Goal: Task Accomplishment & Management: Manage account settings

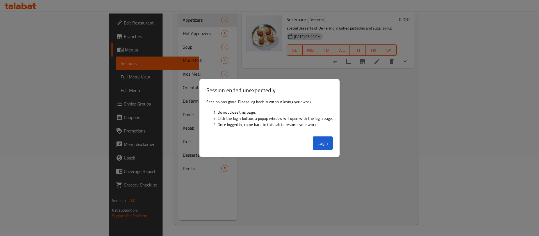
click at [320, 140] on button "Login" at bounding box center [323, 142] width 20 height 13
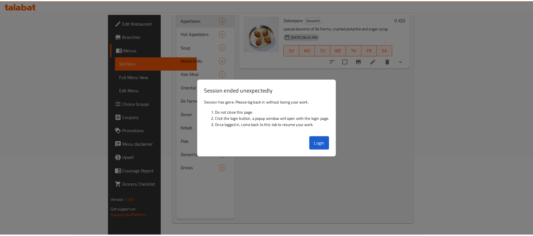
scroll to position [79, 0]
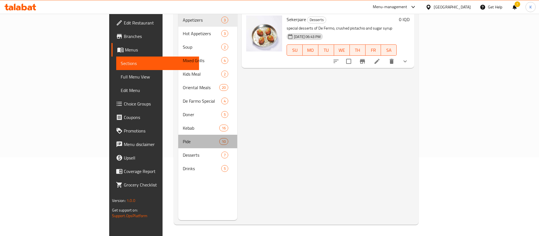
click at [188, 138] on span "Pide" at bounding box center [201, 141] width 36 height 7
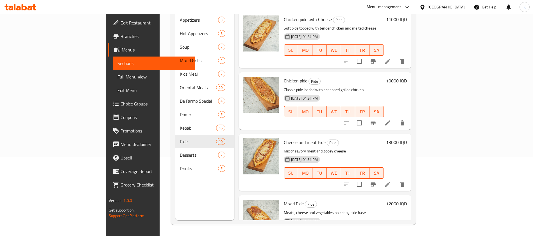
click at [21, 9] on icon at bounding box center [20, 7] width 32 height 7
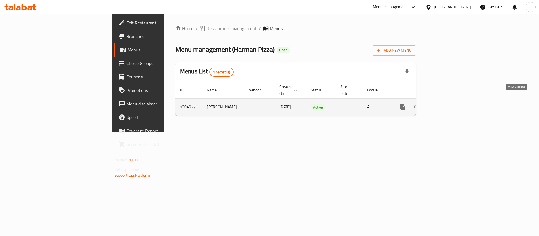
click at [447, 104] on icon "enhanced table" at bounding box center [443, 107] width 7 height 7
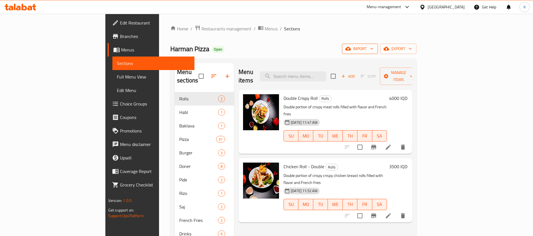
click at [373, 51] on span "import" at bounding box center [359, 48] width 27 height 7
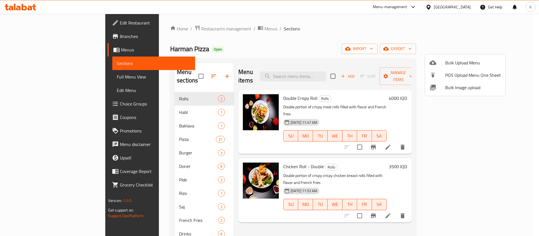
click at [453, 84] on span "Bulk Image upload" at bounding box center [473, 87] width 56 height 7
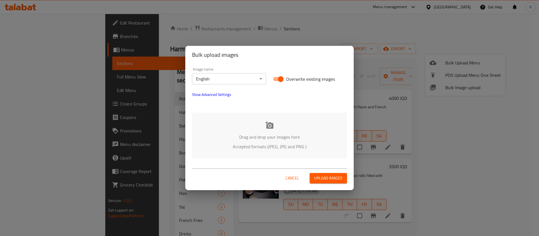
click at [267, 124] on icon at bounding box center [269, 124] width 8 height 7
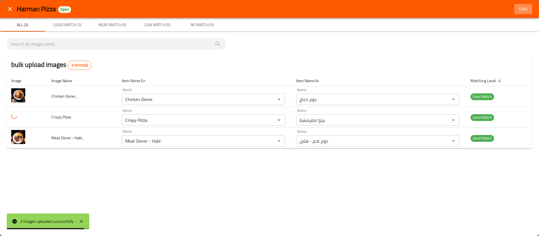
click at [525, 7] on span "Save" at bounding box center [523, 9] width 13 height 7
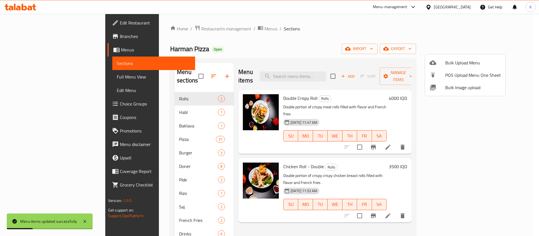
click at [44, 79] on div at bounding box center [269, 118] width 539 height 236
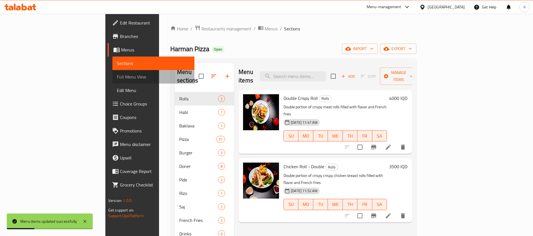
click at [117, 79] on span "Full Menu View" at bounding box center [153, 76] width 73 height 7
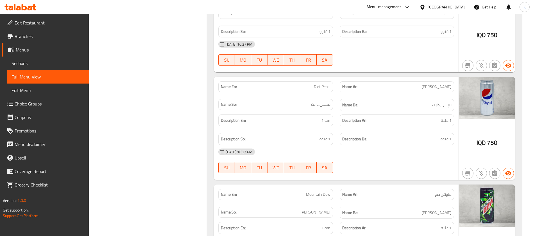
scroll to position [7656, 0]
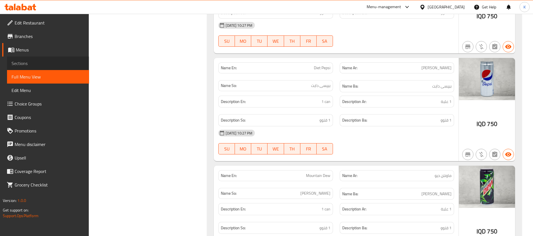
click at [40, 60] on span "Sections" at bounding box center [48, 63] width 73 height 7
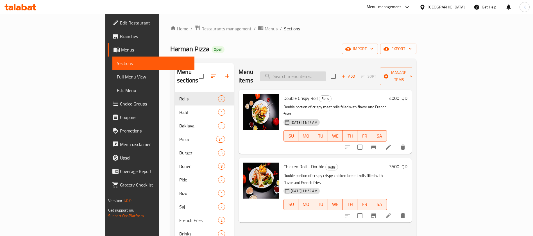
click at [313, 71] on input "search" at bounding box center [293, 76] width 66 height 10
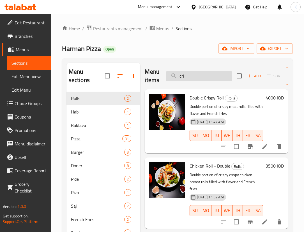
click at [193, 75] on input "cri" at bounding box center [199, 76] width 66 height 10
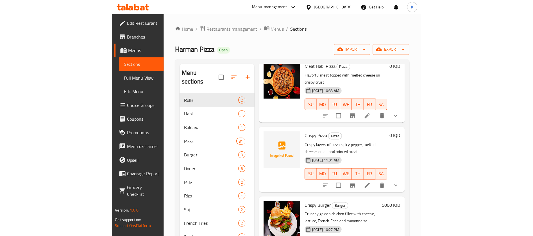
scroll to position [177, 0]
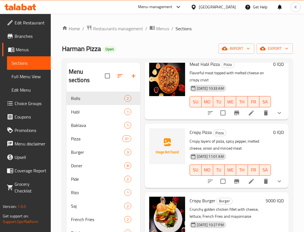
type input "crisp"
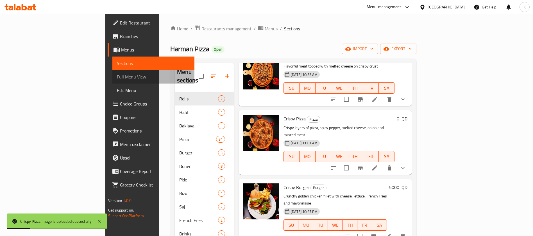
click at [117, 75] on span "Full Menu View" at bounding box center [153, 76] width 73 height 7
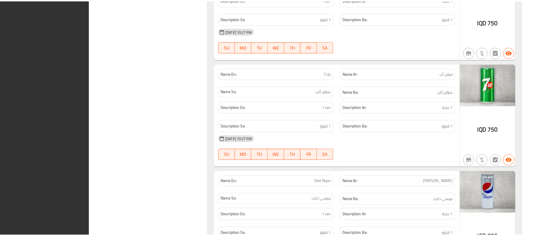
scroll to position [7649, 0]
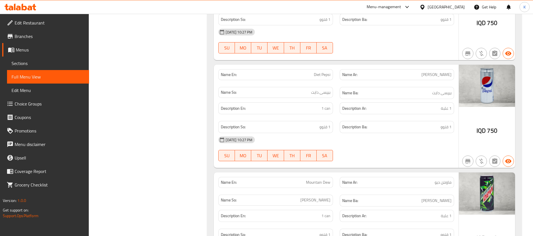
click at [33, 7] on icon at bounding box center [20, 7] width 32 height 7
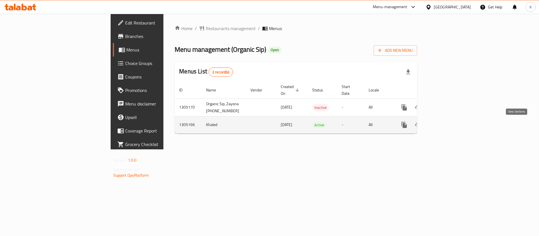
click at [448, 127] on icon "enhanced table" at bounding box center [444, 124] width 7 height 7
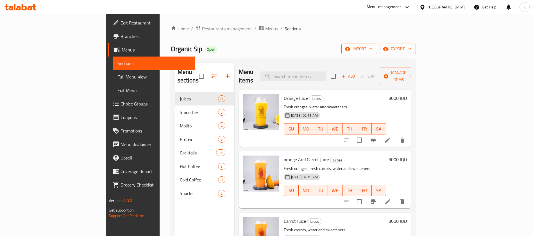
click at [373, 52] on span "import" at bounding box center [359, 48] width 27 height 7
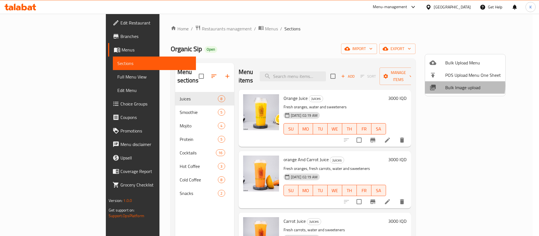
click at [451, 85] on span "Bulk Image upload" at bounding box center [473, 87] width 56 height 7
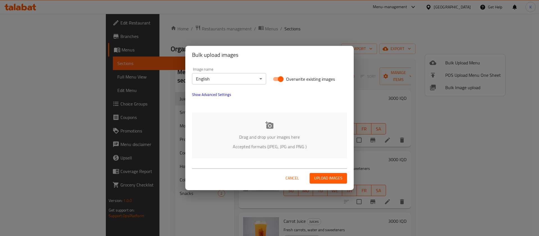
click at [271, 120] on div "Drag and drop your images here Accepted formats (JPEG, JPG and PNG )" at bounding box center [269, 135] width 155 height 46
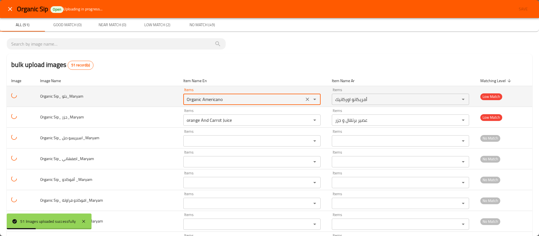
drag, startPoint x: 203, startPoint y: 99, endPoint x: 138, endPoint y: 90, distance: 65.5
click at [138, 90] on tr "Organic Sip_ بلو_Maryam Items Organic Americano Items Items أمريكانو اوركانيك I…" at bounding box center [269, 96] width 525 height 21
type بلو_Maryam "s"
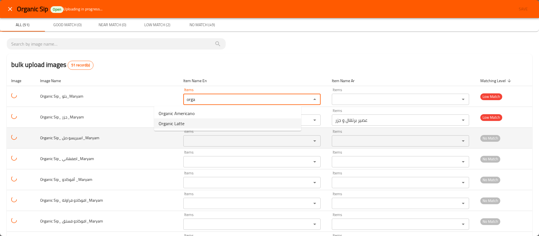
click at [183, 145] on div "Items" at bounding box center [251, 140] width 137 height 11
type بلو_Maryam "orga"
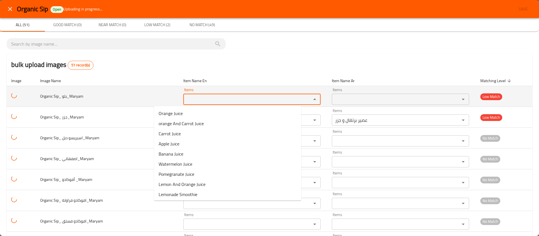
click at [185, 97] on بلو_Maryam "Items" at bounding box center [243, 99] width 117 height 8
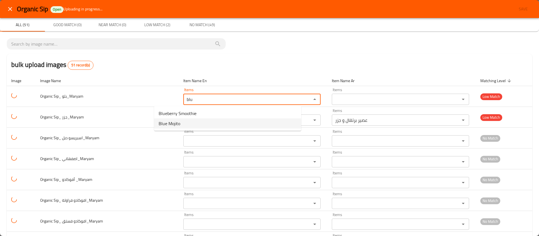
click at [175, 120] on span "Blue Mojito" at bounding box center [170, 123] width 22 height 7
type بلو_Maryam "Blue Mojito"
type بلو_Maryam-ar "موهيتو بلو"
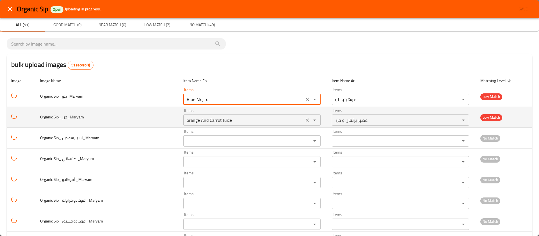
type بلو_Maryam "Blue Mojito"
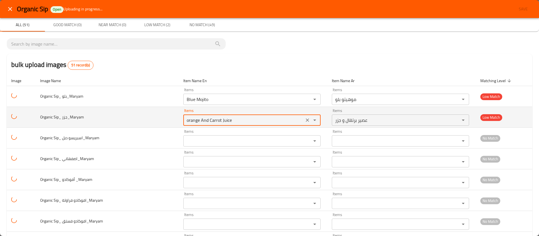
click at [185, 118] on جزر_Maryam "orange And Carrot Juice" at bounding box center [243, 120] width 117 height 8
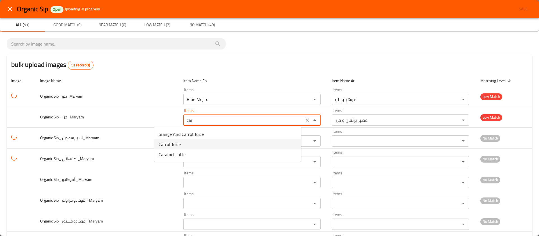
click at [175, 147] on span "Carrot Juice" at bounding box center [170, 144] width 22 height 7
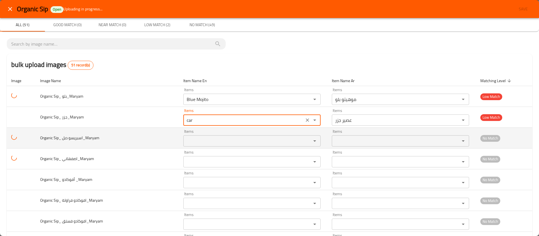
type جزر_Maryam "Carrot Juice"
type جزر_Maryam-ar "عصير جزر"
type جزر_Maryam "Carrot Juice"
click at [185, 139] on دبل_Maryam "Items" at bounding box center [243, 141] width 117 height 8
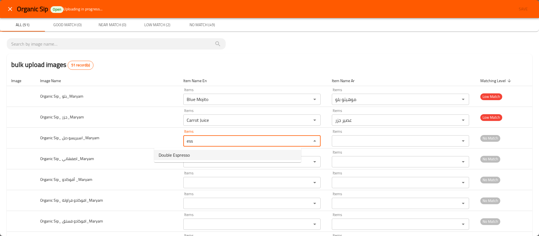
click at [164, 155] on span "Double Espresso" at bounding box center [174, 154] width 31 height 7
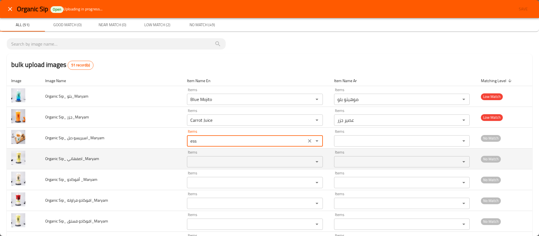
type دبل_Maryam "Double Espresso"
type دبل_Maryam-ar "إسبريسو دوبل"
type دبل_Maryam "Double Espresso"
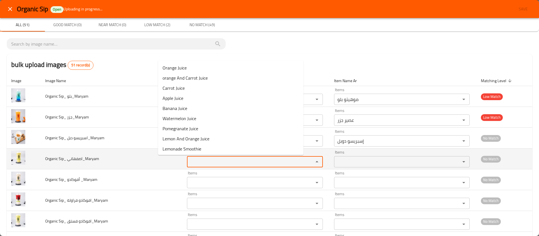
click at [189, 161] on اصفهاني_Maryam "Items" at bounding box center [247, 161] width 116 height 8
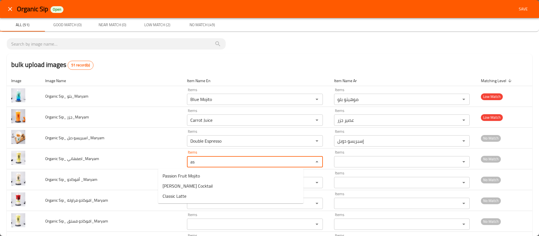
type اصفهاني_Maryam "a"
click at [175, 178] on span "Isfahan Smoothie" at bounding box center [179, 175] width 33 height 7
type اصفهاني_Maryam "Isfahan Smoothie"
type اصفهاني_Maryam-ar "سموذي اصفهاني"
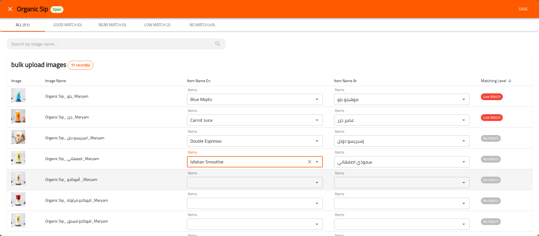
click at [187, 186] on div "Items" at bounding box center [255, 182] width 136 height 11
type اصفهاني_Maryam "Isfahan Smoothie"
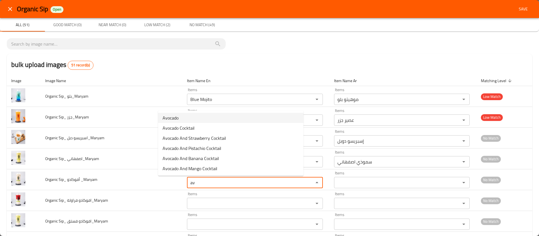
click at [174, 116] on span "Avocado" at bounding box center [171, 117] width 16 height 7
type _Maryam "Avocado"
type _Maryam-ar "افوكادو"
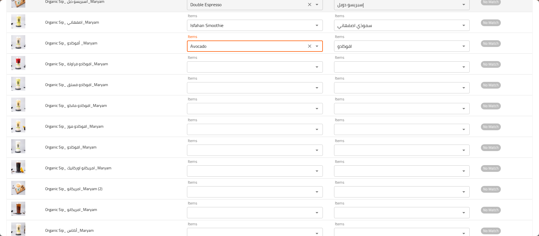
scroll to position [137, 0]
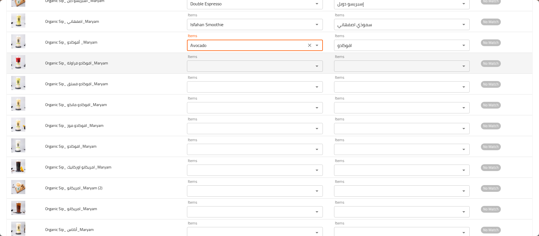
type _Maryam "Avocado"
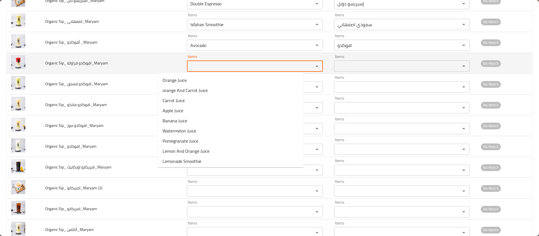
click at [189, 63] on فراولة_Maryam "Items" at bounding box center [247, 66] width 116 height 8
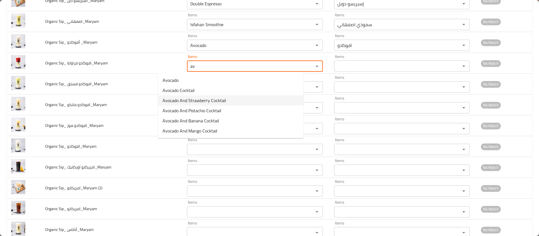
click at [188, 99] on span "Avocado And Strawberry Cocktail" at bounding box center [194, 100] width 63 height 7
type فراولة_Maryam "Avocado And Strawberry Cocktail"
type فراولة_Maryam-ar "كوكتيل افوكادو و فراولة"
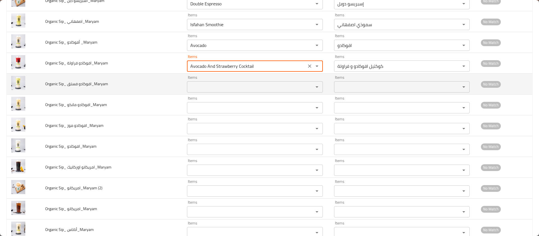
drag, startPoint x: 188, startPoint y: 99, endPoint x: 188, endPoint y: 87, distance: 12.1
type فراولة_Maryam "Avocado And Strawberry Cocktail"
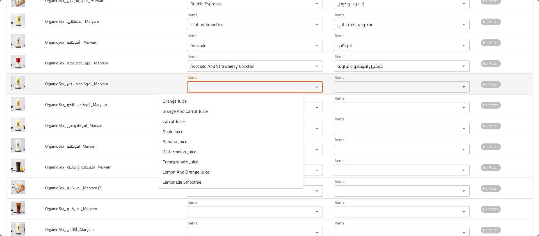
click at [189, 87] on فستق_Maryam "Items" at bounding box center [247, 87] width 116 height 8
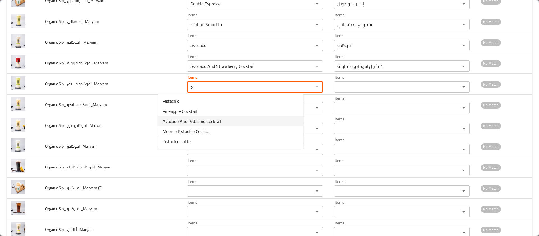
click at [195, 118] on span "Avocado And Pistachio Cocktail" at bounding box center [192, 121] width 59 height 7
type فستق_Maryam "Avocado And Pistachio Cocktail"
type فستق_Maryam-ar "كوكتيل افوكادو و فستق"
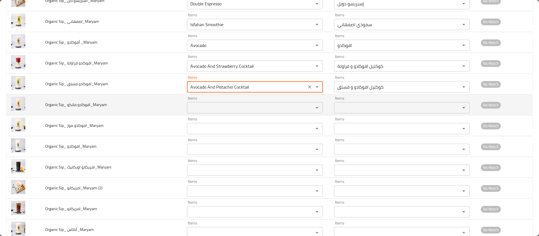
type فستق_Maryam "Avocado And Pistachio Cocktail"
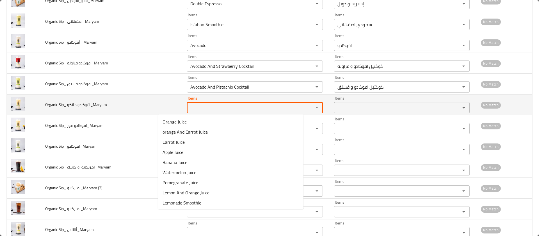
click at [189, 108] on مانكو_Maryam "Items" at bounding box center [247, 108] width 116 height 8
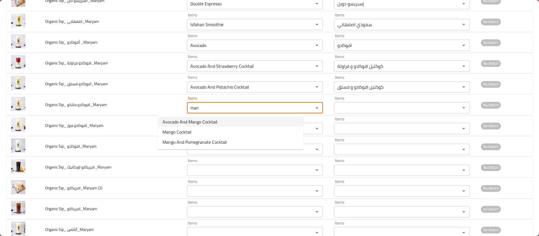
click at [188, 119] on span "Avocado And Mango Cocktail" at bounding box center [190, 121] width 55 height 7
type مانكو_Maryam "Avocado And Mango Cocktail"
type مانكو_Maryam-ar "كوكتيل افوكادو و مانجو"
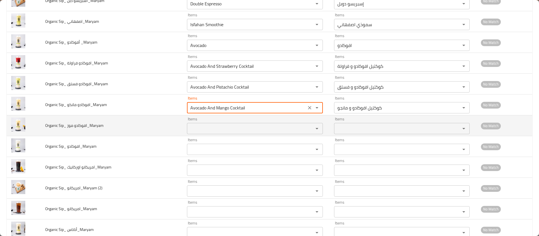
type مانكو_Maryam "Avocado And Mango Cocktail"
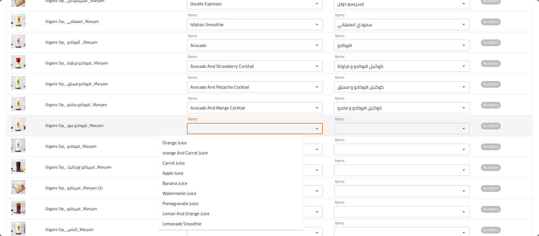
click at [189, 129] on موز_Maryam "Items" at bounding box center [247, 128] width 116 height 8
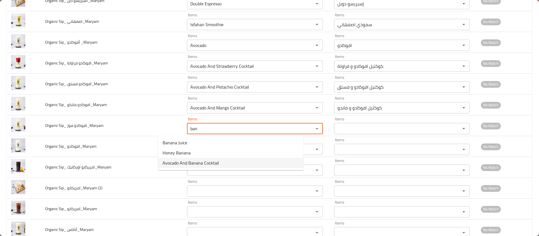
click at [175, 161] on span "Avocado And Banana Cocktail" at bounding box center [191, 162] width 56 height 7
type موز_Maryam "Avocado And Banana Cocktail"
type موز_Maryam-ar "كوكتيل افوكادو و موز"
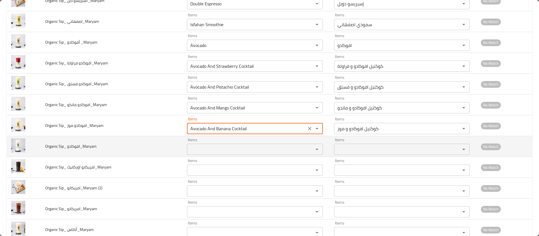
type موز_Maryam "Avocado And Banana Cocktail"
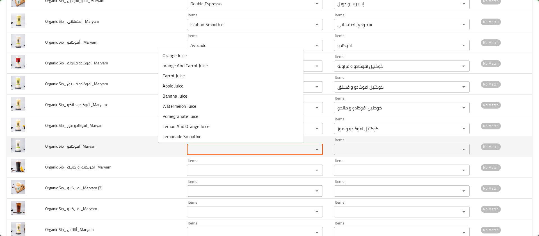
click at [189, 148] on افوكادو_Maryam "Items" at bounding box center [247, 149] width 116 height 8
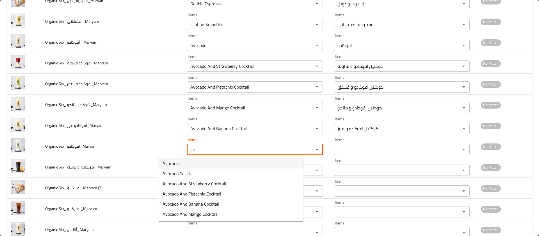
click at [172, 163] on span "Avocado" at bounding box center [171, 163] width 16 height 7
type افوكادو_Maryam "Avocado"
type افوكادو_Maryam-ar "افوكادو"
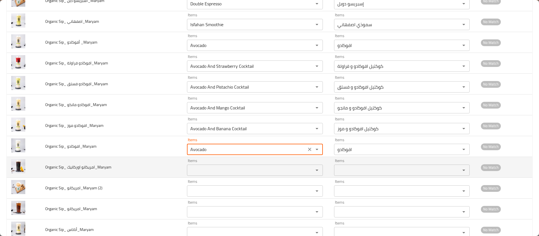
click at [187, 163] on div "Items Items" at bounding box center [255, 166] width 136 height 17
type افوكادو_Maryam "Avocado"
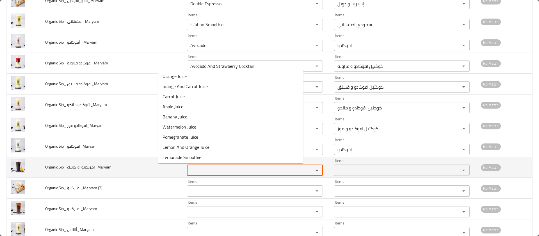
click at [189, 169] on اوركانيك_Maryam "Items" at bounding box center [247, 170] width 116 height 8
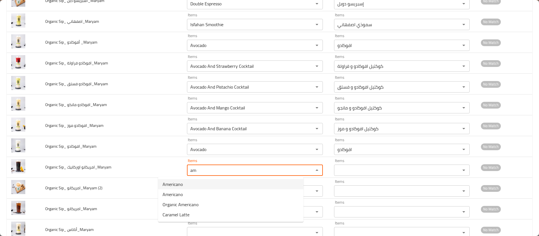
click at [169, 184] on span "Americano" at bounding box center [173, 183] width 20 height 7
type اوركانيك_Maryam "Americano"
type اوركانيك_Maryam-ar "أمريكانو"
click at [183, 204] on span "Organic Americano" at bounding box center [181, 204] width 36 height 7
type اوركانيك_Maryam "Organic Americano"
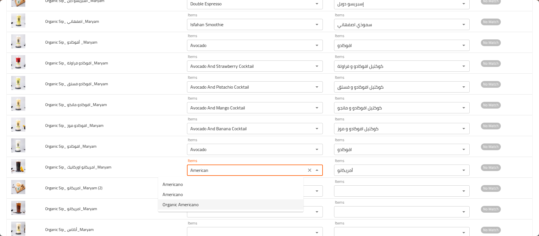
type اوركانيك_Maryam-ar "أمريكانو اوركانيك"
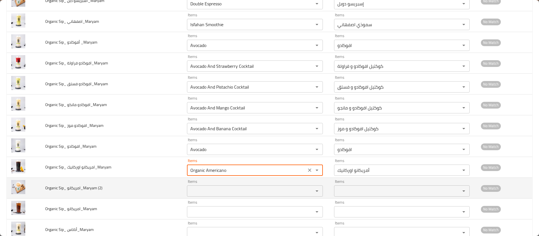
type اوركانيك_Maryam "Organic Americano"
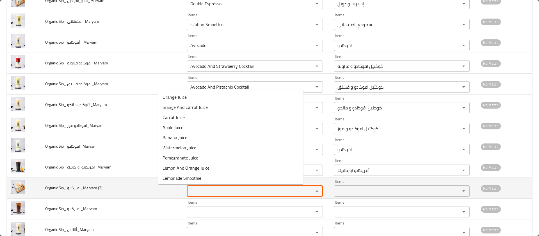
click at [189, 191] on \(2\) "Items" at bounding box center [247, 191] width 116 height 8
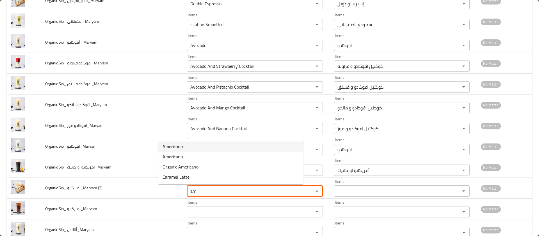
click at [182, 147] on span "Americano" at bounding box center [173, 146] width 20 height 7
type \(2\) "Americano"
type \(2\)-ar "أمريكانو"
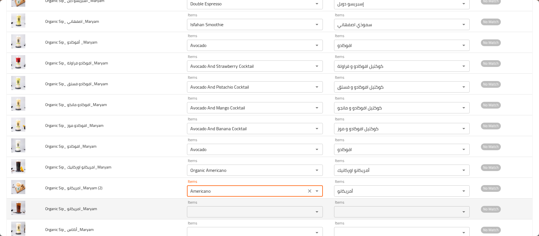
type \(2\) "Americano"
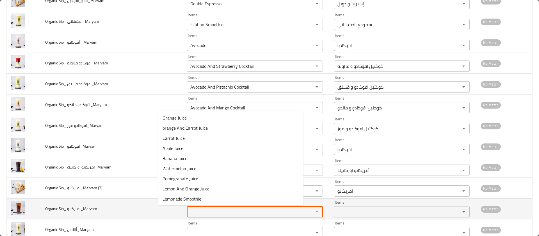
click at [189, 211] on امريكانو_Maryam "Items" at bounding box center [247, 211] width 116 height 8
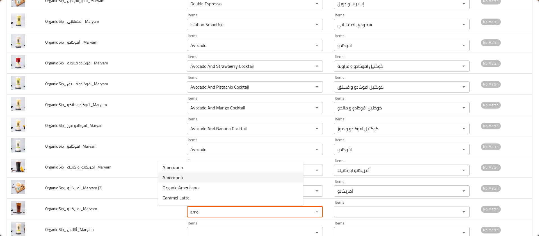
click at [182, 178] on span "Americano" at bounding box center [173, 177] width 20 height 7
type امريكانو_Maryam "Americano"
type امريكانو_Maryam-ar "أمريكانو"
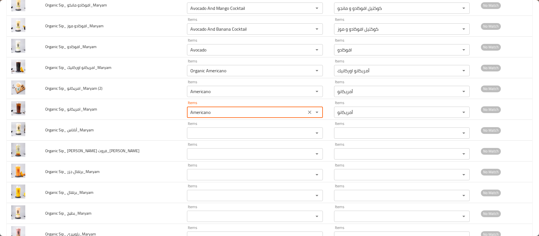
scroll to position [237, 0]
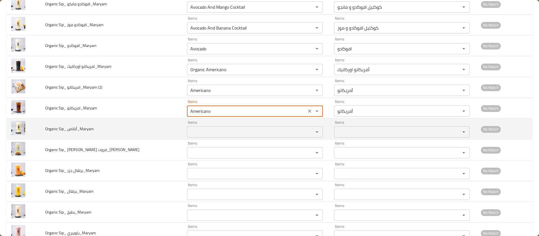
type امريكانو_Maryam "Americano"
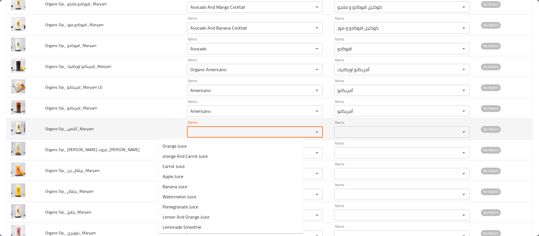
click at [189, 129] on أناناس_Maryam "Items" at bounding box center [247, 132] width 116 height 8
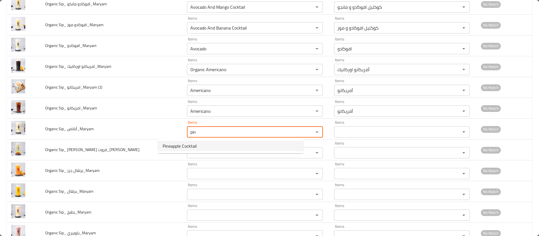
click at [168, 144] on span "Pineapple Cocktail" at bounding box center [180, 145] width 34 height 7
type أناناس_Maryam "Pineapple Cocktail"
type أناناس_Maryam-ar "كوكتيل أناناس"
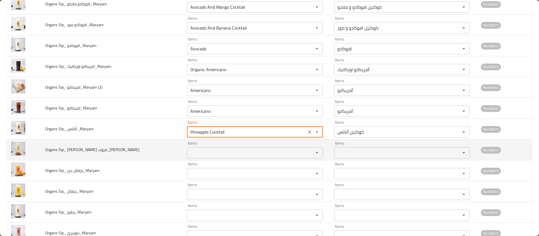
type أناناس_Maryam "Pineapple Cocktail"
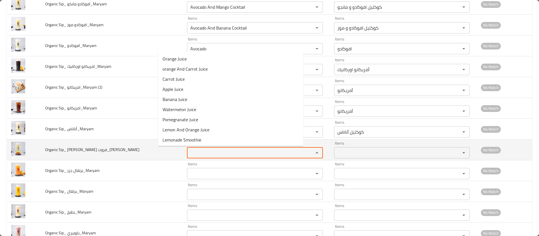
click at [189, 150] on فروت_Maryam "Items" at bounding box center [247, 152] width 116 height 8
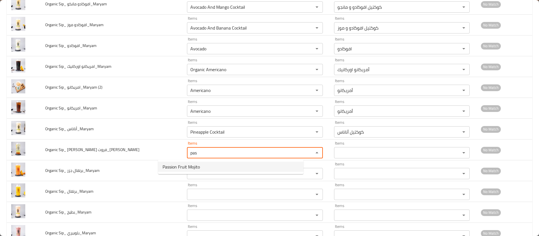
click at [174, 164] on span "Passion Fruit Mojito" at bounding box center [181, 166] width 37 height 7
type فروت_Maryam "Passion Fruit Mojito"
type فروت_Maryam-ar "موهيتو باشن فروت"
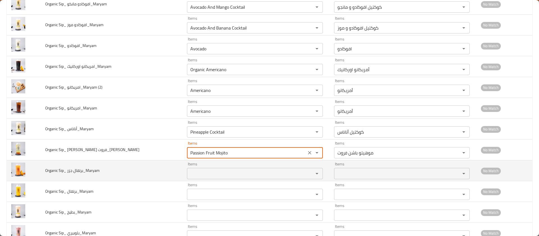
type فروت_Maryam "Passion Fruit Mojito"
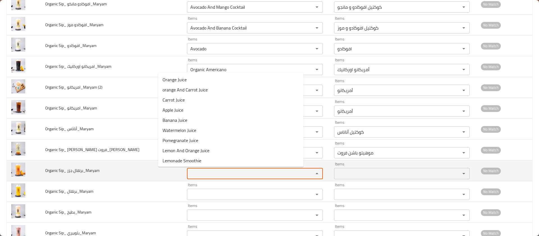
click at [189, 174] on جزر_Maryam "Items" at bounding box center [247, 173] width 116 height 8
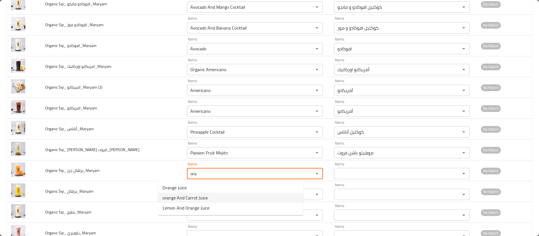
click at [179, 195] on span "orange And Carrot Juice" at bounding box center [185, 197] width 45 height 7
type جزر_Maryam "orange And Carrot Juice"
type جزر_Maryam-ar "عصير برتقال و جزر"
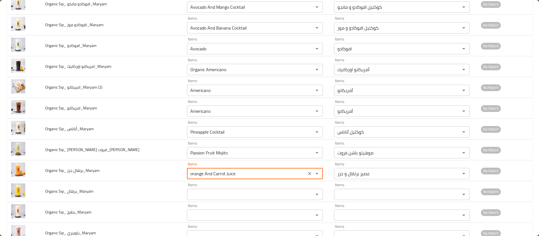
type جزر_Maryam "orange And Carrot Juice"
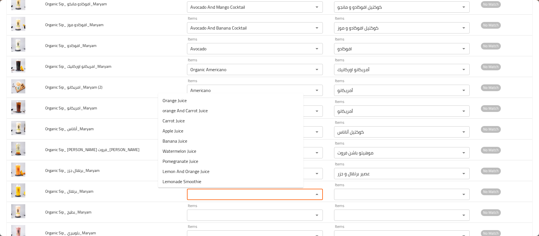
click at [189, 195] on برتقال_Maryam "Items" at bounding box center [247, 194] width 116 height 8
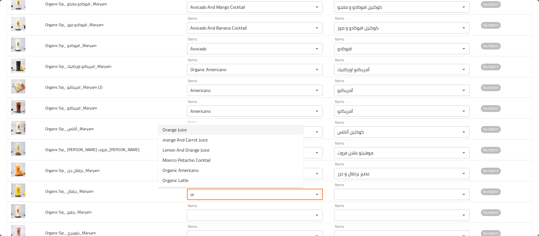
click at [182, 130] on span "Orange Juice" at bounding box center [175, 129] width 24 height 7
type برتقال_Maryam "Orange Juice"
type برتقال_Maryam-ar "عصير برتقال"
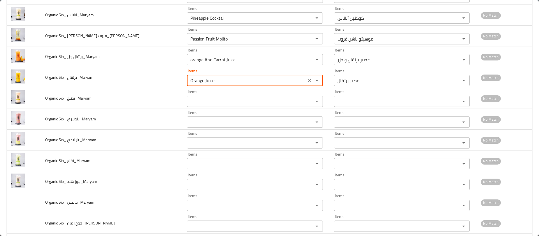
scroll to position [362, 0]
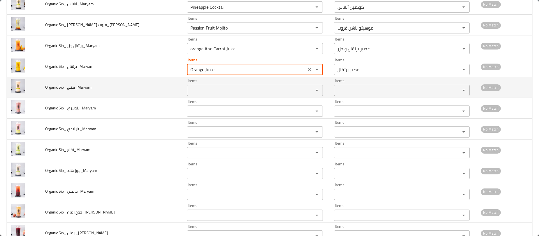
type برتقال_Maryam "Orange Juice"
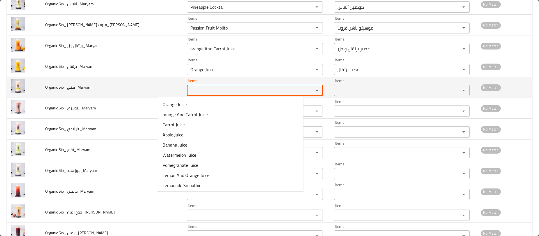
click at [189, 92] on بطيخ_Maryam "Items" at bounding box center [247, 90] width 116 height 8
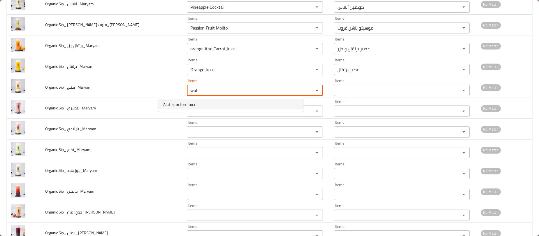
click at [182, 101] on span "Watermelon Juice" at bounding box center [180, 104] width 34 height 7
type بطيخ_Maryam "Watermelon Juice"
type بطيخ_Maryam-ar "عصير بطيخ"
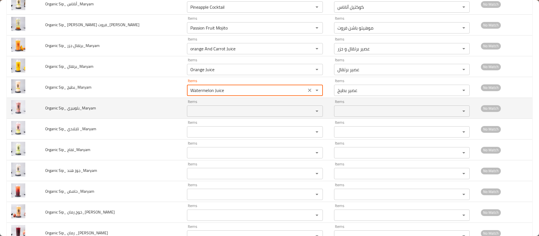
type بطيخ_Maryam "Watermelon Juice"
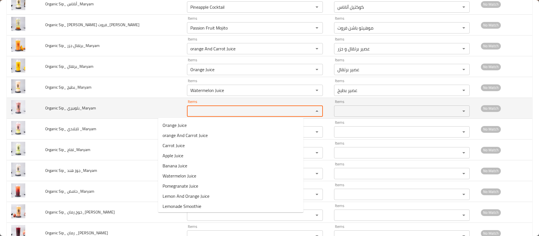
click at [189, 108] on بلوبيري_Maryam "Items" at bounding box center [247, 111] width 116 height 8
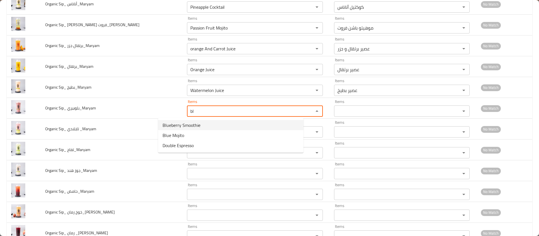
click at [184, 124] on span "Blueberry Smoothie" at bounding box center [182, 125] width 38 height 7
type بلوبيري_Maryam "Blueberry Smoothie"
type بلوبيري_Maryam-ar "سموذي بلوبيري"
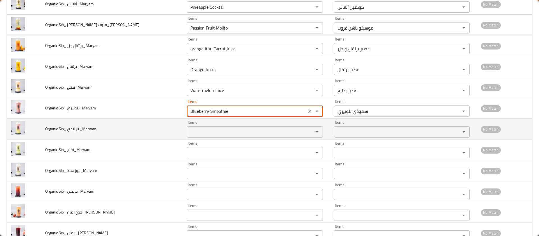
type بلوبيري_Maryam "Blueberry Smoothie"
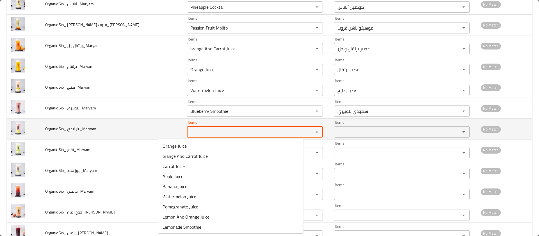
click at [189, 134] on _Maryam "Items" at bounding box center [247, 132] width 116 height 8
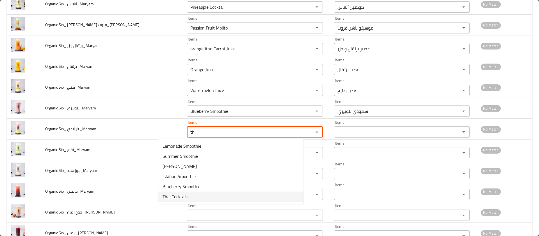
click at [174, 194] on span "Thai Cocktails" at bounding box center [176, 196] width 26 height 7
type _Maryam "Thai Cocktails"
type _Maryam-ar "كوكتيل تايلندي"
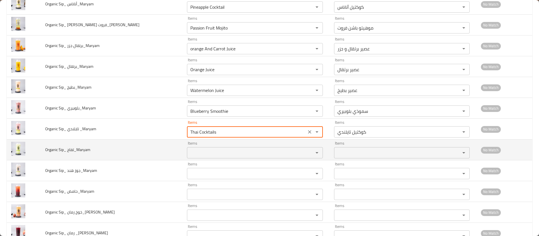
type _Maryam "Thai Cocktails"
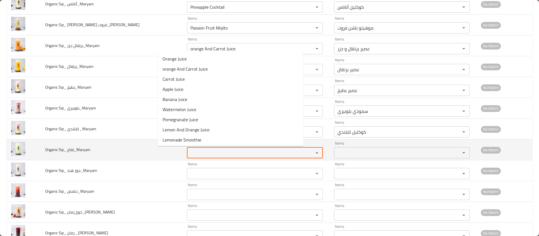
click at [189, 151] on تفاح_Maryam "Items" at bounding box center [247, 152] width 116 height 8
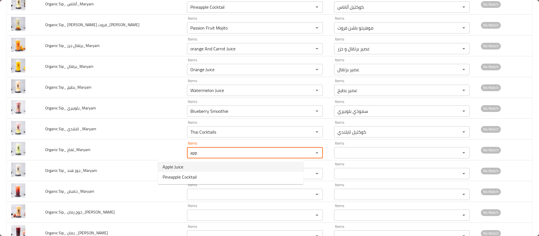
click at [181, 163] on span "Apple Juice" at bounding box center [173, 166] width 21 height 7
type تفاح_Maryam "Apple Juice"
type تفاح_Maryam-ar "عصير تفاح"
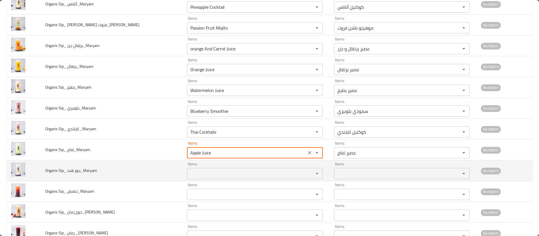
type تفاح_Maryam "Apple Juice"
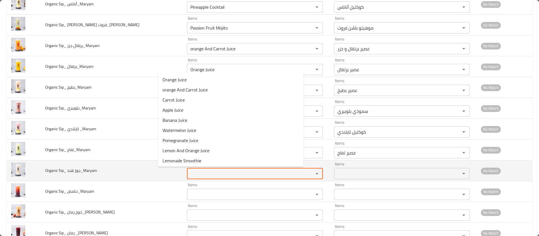
click at [189, 172] on هند_Maryam "Items" at bounding box center [247, 173] width 116 height 8
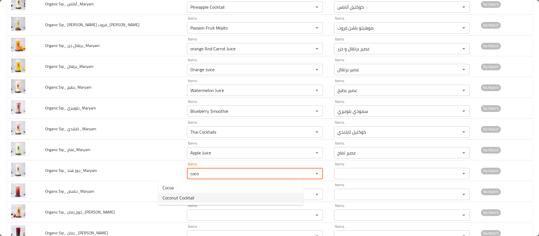
click at [175, 196] on span "Coconut Cocktail" at bounding box center [179, 197] width 32 height 7
type هند_Maryam "Coconut Cocktail"
type هند_Maryam-ar "كوكتيل جوز هند"
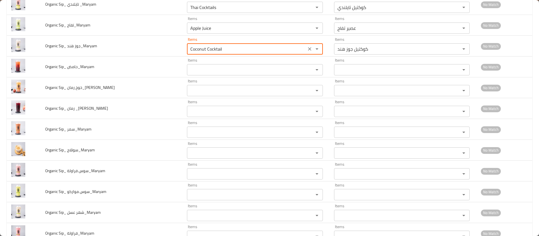
scroll to position [487, 0]
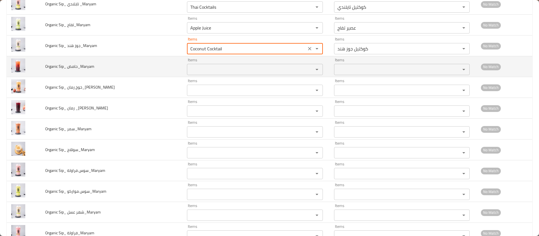
type هند_Maryam "Coconut Cocktail"
click at [189, 68] on حامض_Maryam "Items" at bounding box center [247, 69] width 116 height 8
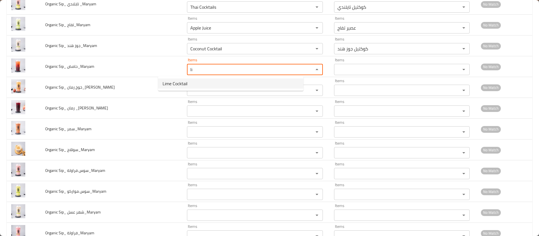
click at [170, 84] on span "Lime Cocktail" at bounding box center [175, 83] width 25 height 7
type حامض_Maryam "Lime Cocktail"
type حامض_Maryam-ar "كوكتيل حامض"
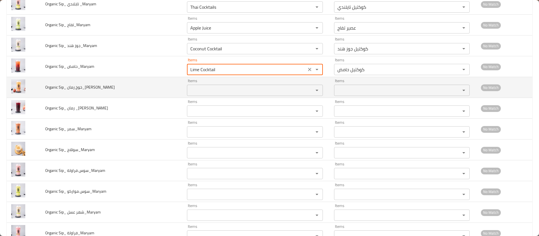
type حامض_Maryam "Lime Cocktail"
click at [189, 90] on رمان_Maryam "Items" at bounding box center [247, 90] width 116 height 8
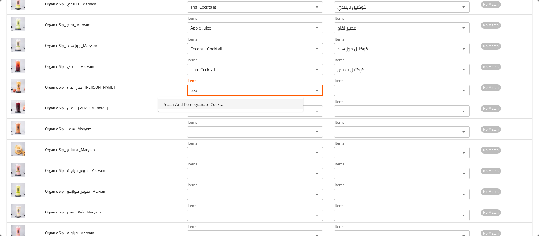
click at [175, 102] on span "Peach And Pomegranate Cocktail" at bounding box center [194, 104] width 63 height 7
type رمان_Maryam "Peach And Pomegranate Cocktail"
type رمان_Maryam-ar "كوكتيل خوخ و رمان"
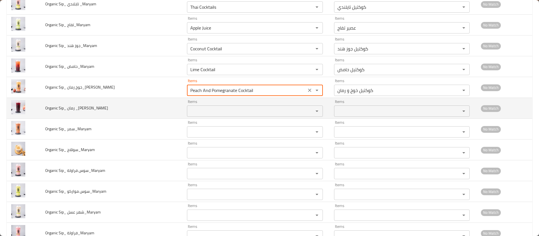
type رمان_Maryam "Peach And Pomegranate Cocktail"
click at [189, 111] on _Maryam "Items" at bounding box center [247, 111] width 116 height 8
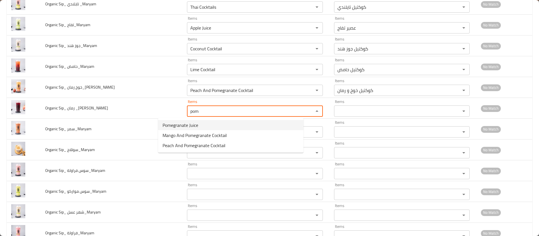
click at [175, 123] on span "Pomegranate Juice" at bounding box center [181, 125] width 36 height 7
type _Maryam "Pomegranate Juice"
type _Maryam-ar "عصير رمان"
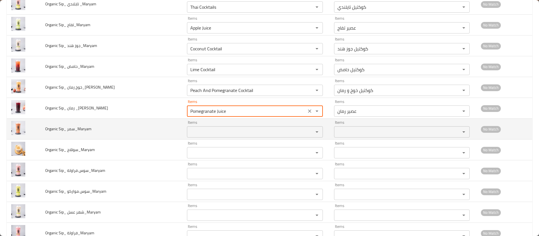
type _Maryam "Pomegranate Juice"
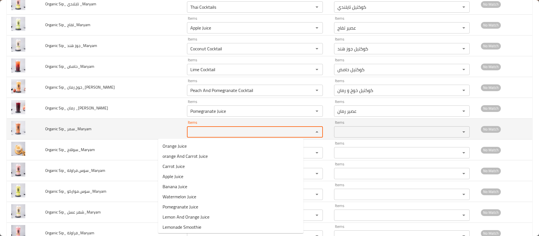
click at [189, 132] on سمر_Maryam "Items" at bounding box center [247, 132] width 116 height 8
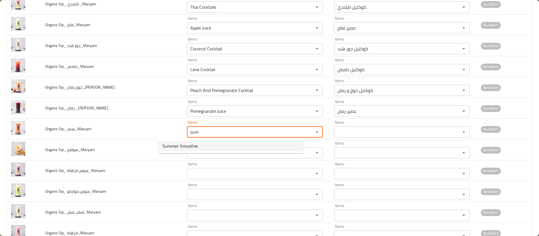
click at [169, 145] on span "Summer Smoothie" at bounding box center [180, 145] width 35 height 7
type سمر_Maryam "Summer Smoothie"
type سمر_Maryam-ar "سموذي سمر"
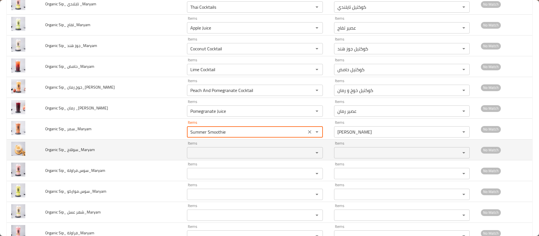
type سمر_Maryam "Summer Smoothie"
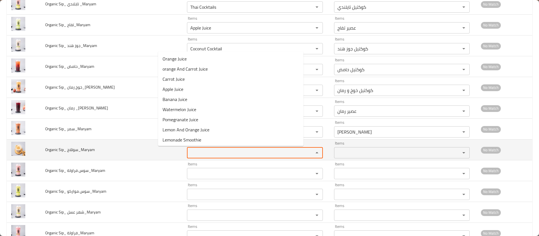
click at [189, 153] on سوتلاج_Maryam "Items" at bounding box center [247, 152] width 116 height 8
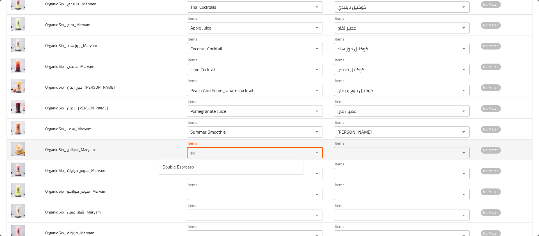
type سوتلاج_Maryam "s"
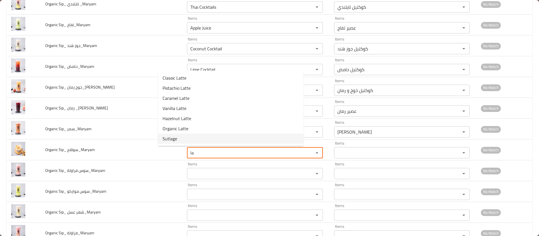
click at [169, 140] on span "Sutlage" at bounding box center [170, 138] width 15 height 7
type سوتلاج_Maryam "Sutlage"
type سوتلاج_Maryam-ar "سوتلاج"
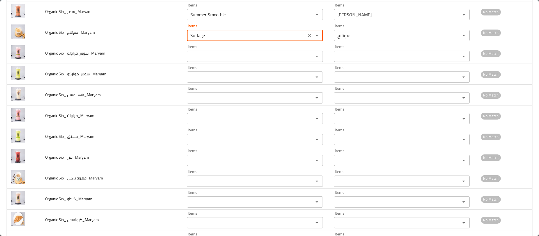
scroll to position [628, 0]
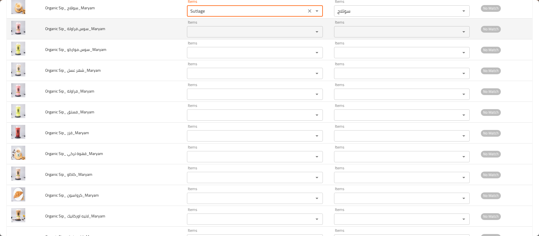
type سوتلاج_Maryam "Sutlage"
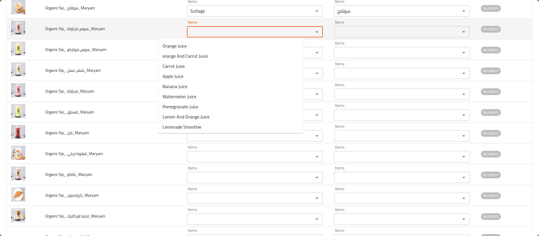
click at [189, 29] on فراولة_Maryam "Items" at bounding box center [247, 32] width 116 height 8
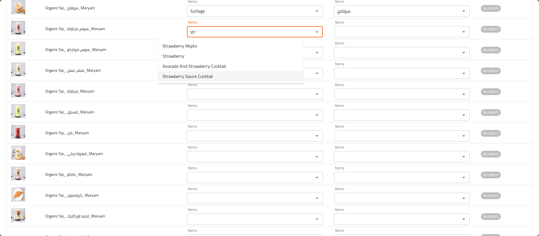
click at [196, 74] on span "Strawberry Sauce Cocktail" at bounding box center [188, 76] width 50 height 7
type فراولة_Maryam "Strawberry Sauce Cocktail"
type فراولة_Maryam-ar "كوكتيل سوس فراولة"
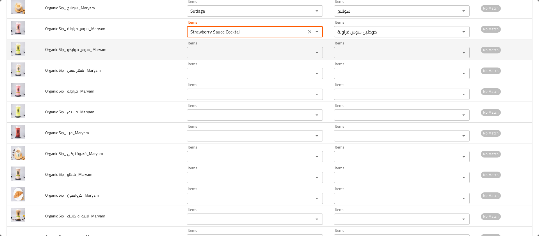
type فراولة_Maryam "Strawberry Sauce Cocktail"
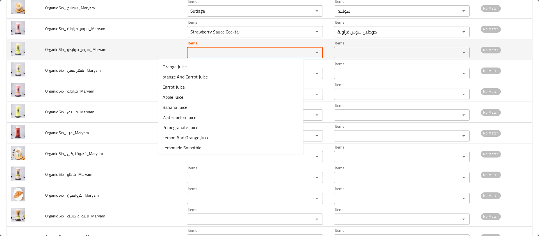
click at [189, 50] on مواركو_Maryam "Items" at bounding box center [247, 53] width 116 height 8
type مواركو_Maryam "m"
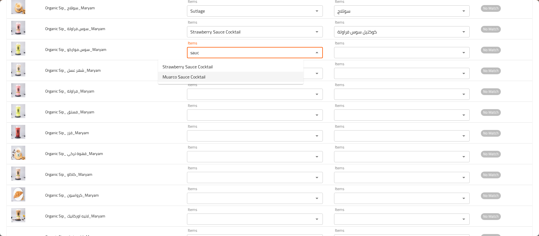
click at [185, 75] on span "Muarco Sauce Cocktail" at bounding box center [184, 76] width 43 height 7
type مواركو_Maryam "Muarco Sauce Cocktail"
type مواركو_Maryam-ar "كوكتيل سوس مواركو"
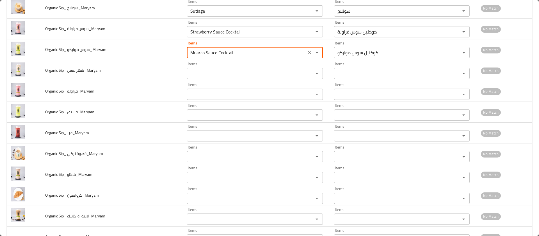
type مواركو_Maryam "Muarco Sauce Cocktail"
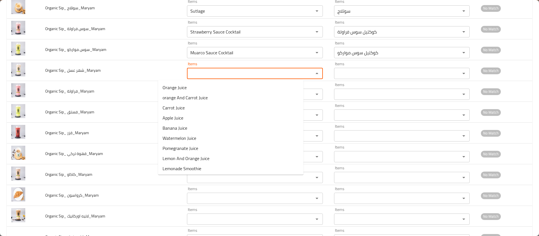
click at [189, 75] on عسل_Maryam "Items" at bounding box center [247, 73] width 116 height 8
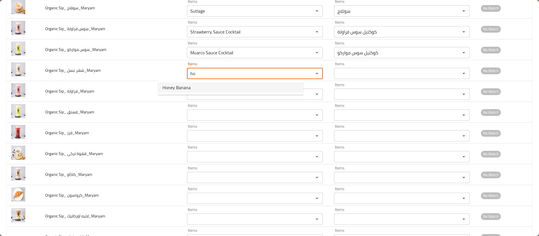
type عسل_Maryam "h"
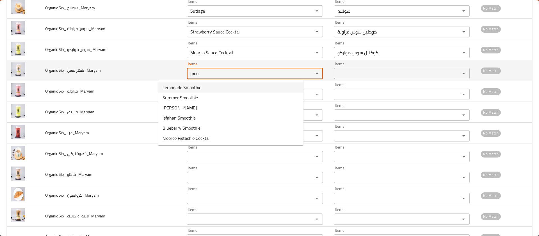
drag, startPoint x: 182, startPoint y: 73, endPoint x: 126, endPoint y: 65, distance: 56.5
click at [126, 65] on tr "Organic Sip_ شهر عسل_Maryam Items moo Items Items Items No Match" at bounding box center [269, 70] width 525 height 21
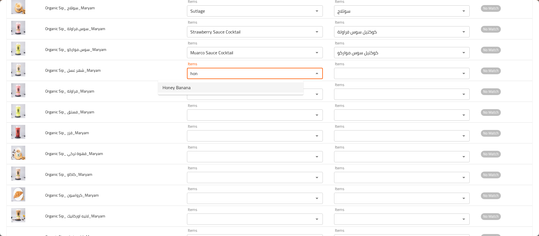
click at [174, 84] on span "Honey Banana" at bounding box center [177, 87] width 28 height 7
type عسل_Maryam "Honey Banana"
type عسل_Maryam-ar "موز بالعسل"
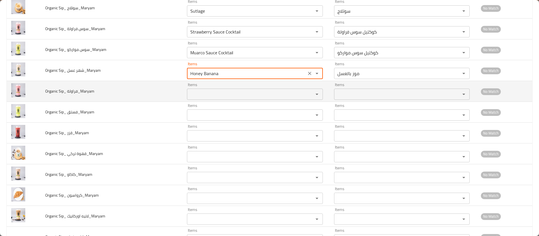
type عسل_Maryam "Honey Banana"
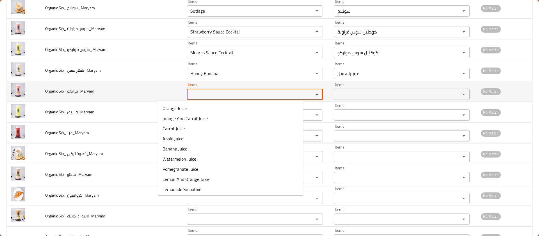
click at [189, 95] on فراولة_Maryam "Items" at bounding box center [247, 94] width 116 height 8
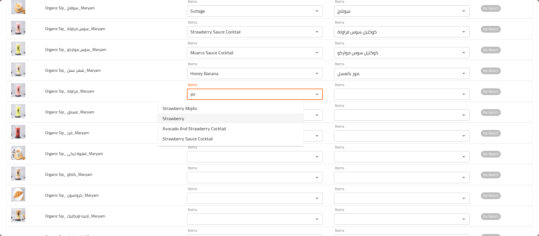
click at [186, 115] on فراولة_Maryam-option-1 "Strawberry" at bounding box center [230, 118] width 145 height 10
type فراولة_Maryam "Strawberry"
type فراولة_Maryam-ar "فراولة"
type فراولة_Maryam "Strawberry"
click at [189, 115] on فستق_Maryam "Items" at bounding box center [247, 115] width 116 height 8
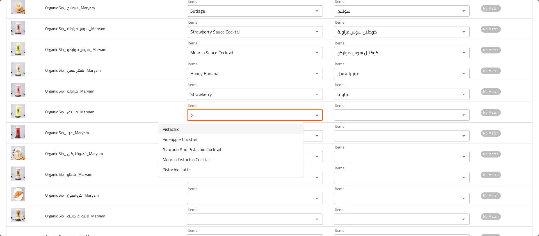
click at [172, 129] on span "Pistachio" at bounding box center [171, 128] width 17 height 7
type فستق_Maryam "Pistachio"
type فستق_Maryam-ar "فستق"
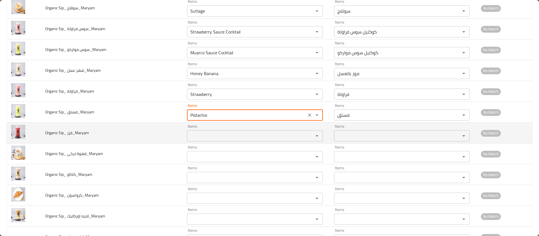
type فستق_Maryam "Pistachio"
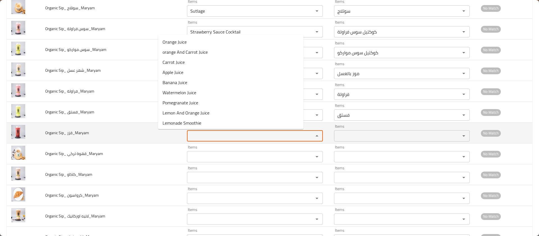
click at [189, 137] on قزر_Maryam "Items" at bounding box center [247, 136] width 116 height 8
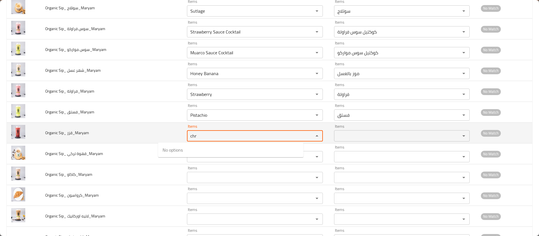
type قزر_Maryam "ch"
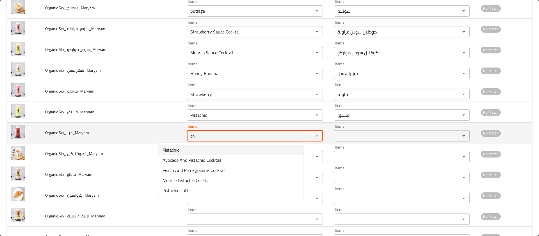
drag, startPoint x: 170, startPoint y: 138, endPoint x: 147, endPoint y: 132, distance: 23.9
click at [147, 132] on tr "Organic Sip_ قزر_Maryam Items ch Items Items Items No Match" at bounding box center [269, 132] width 525 height 21
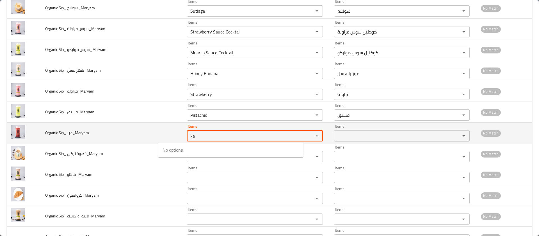
type قزر_Maryam "k"
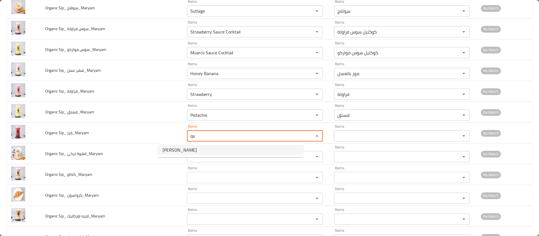
click at [170, 149] on span "Qazar Smoothie" at bounding box center [180, 149] width 34 height 7
type قزر_Maryam "Qazar Smoothie"
type قزر_Maryam-ar "سموذي قزر"
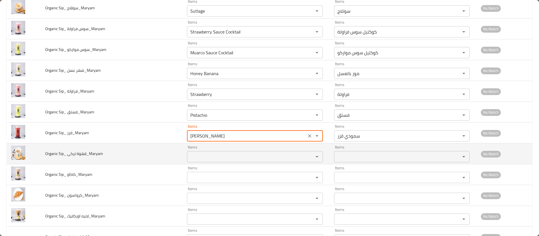
type قزر_Maryam "Qazar Smoothie"
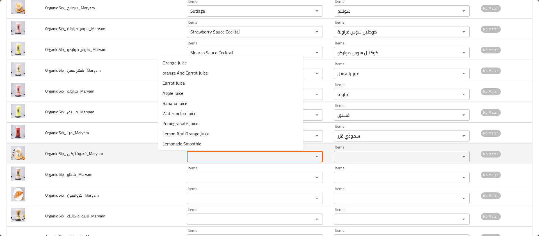
click at [189, 153] on تركي_Maryam "Items" at bounding box center [247, 156] width 116 height 8
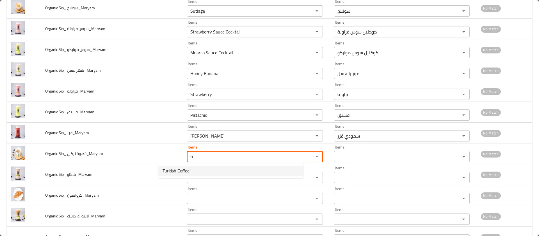
click at [177, 169] on span "Turkish Coffee" at bounding box center [176, 170] width 27 height 7
type تركي_Maryam "Turkish Coffee"
type تركي_Maryam-ar "قهوة تركي"
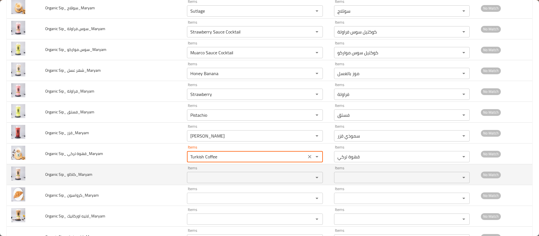
type تركي_Maryam "Turkish Coffee"
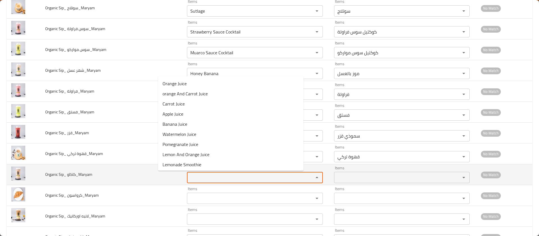
click at [189, 176] on كاكاو_Maryam "Items" at bounding box center [247, 177] width 116 height 8
type كاكاو_Maryam "x"
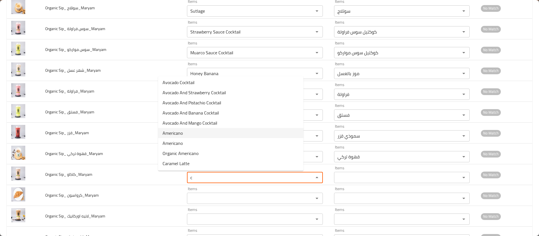
scroll to position [0, 0]
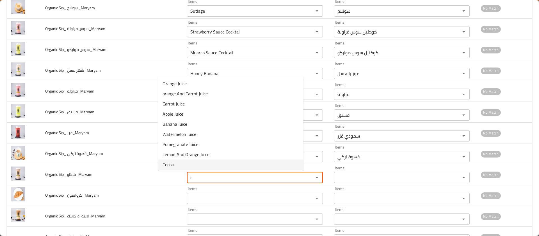
click at [184, 159] on كاكاو_Maryam-option-8 "Cocoa" at bounding box center [230, 164] width 145 height 10
type كاكاو_Maryam "Cocoa"
type كاكاو_Maryam-ar "كاكاو"
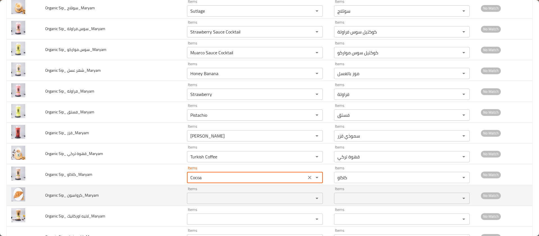
type كاكاو_Maryam "Cocoa"
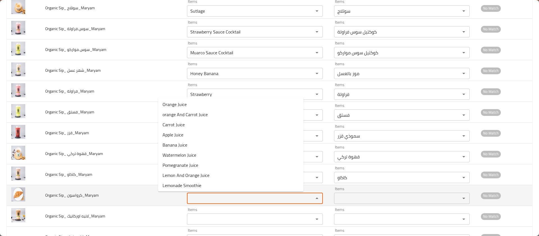
click at [189, 196] on كرواسون_Maryam "Items" at bounding box center [247, 198] width 116 height 8
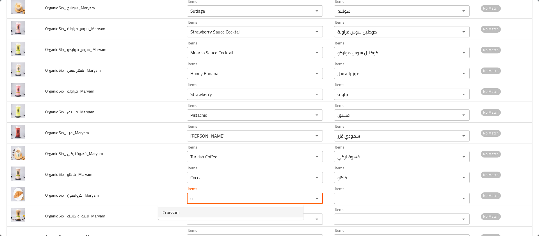
click at [179, 211] on span "Croissant" at bounding box center [172, 212] width 18 height 7
type كرواسون_Maryam "Croissant"
type كرواسون_Maryam-ar "كرواسون"
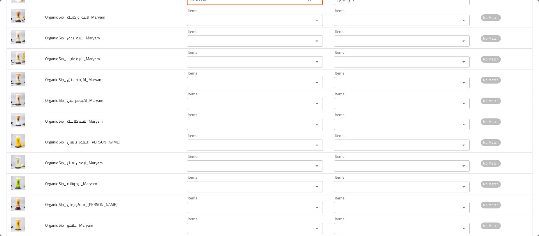
scroll to position [826, 0]
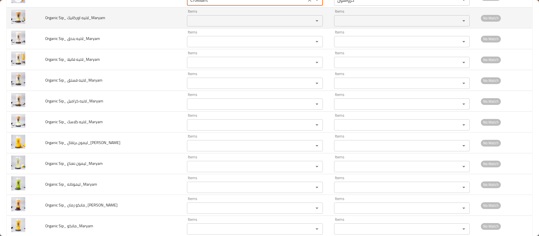
type كرواسون_Maryam "Croissant"
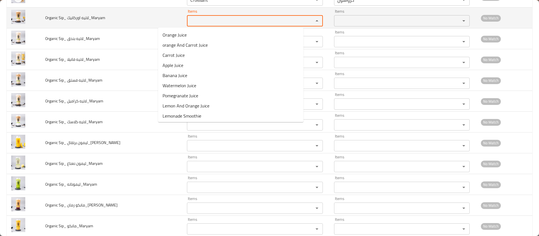
click at [189, 22] on اوركانيك_Maryam "Items" at bounding box center [247, 21] width 116 height 8
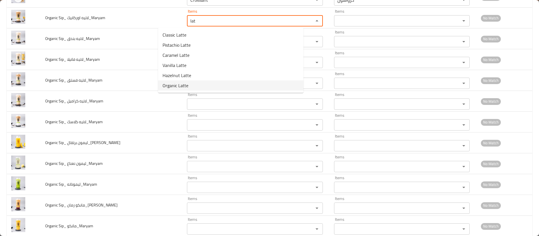
click at [185, 86] on span "Organic Latte" at bounding box center [176, 85] width 26 height 7
type اوركانيك_Maryam "Organic Latte"
type اوركانيك_Maryam-ar "لاتيه اوركانيك"
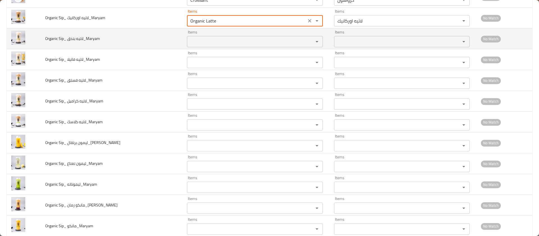
type اوركانيك_Maryam "Organic Latte"
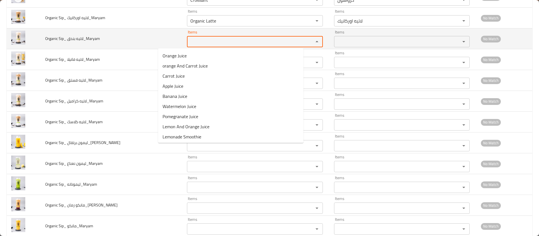
click at [189, 42] on بندق_Maryam "Items" at bounding box center [247, 42] width 116 height 8
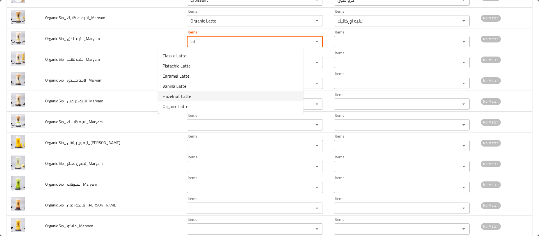
click at [187, 93] on span "Hazelnut Latte" at bounding box center [177, 96] width 29 height 7
type بندق_Maryam "Hazelnut Latte"
type بندق_Maryam-ar "لاتيه بندق"
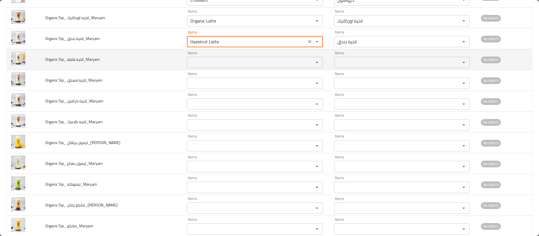
type بندق_Maryam "Hazelnut Latte"
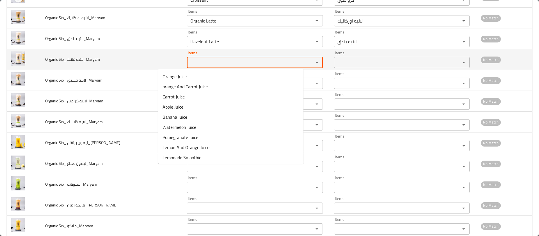
click at [189, 63] on فانيلا_Maryam "Items" at bounding box center [247, 62] width 116 height 8
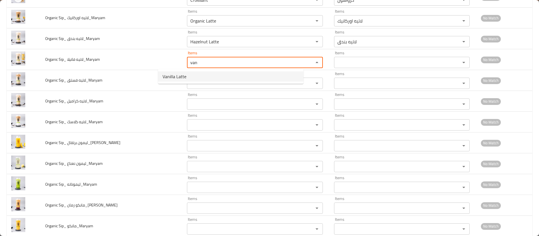
click at [180, 74] on span "Vanilla Latte" at bounding box center [175, 76] width 24 height 7
type فانيلا_Maryam "Vanilla Latte"
type فانيلا_Maryam-ar "لاتيه فانيلا"
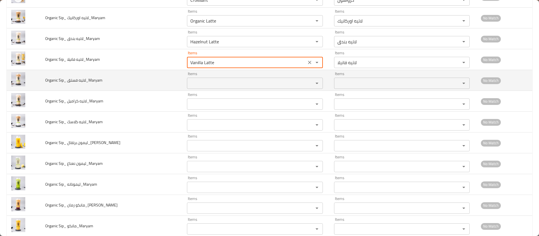
click at [187, 79] on div "Items" at bounding box center [255, 82] width 136 height 11
type فانيلا_Maryam "Vanilla Latte"
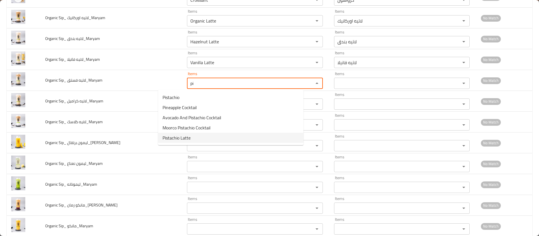
click at [181, 136] on span "Pistachio Latte" at bounding box center [177, 137] width 28 height 7
type فستق_Maryam "Pistachio Latte"
type فستق_Maryam-ar "لاتيه فستق"
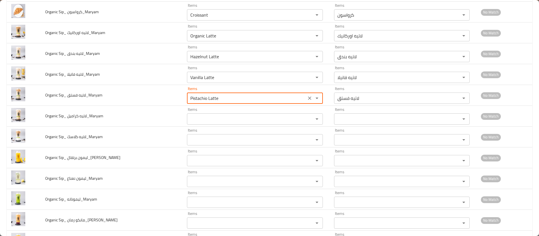
scroll to position [811, 0]
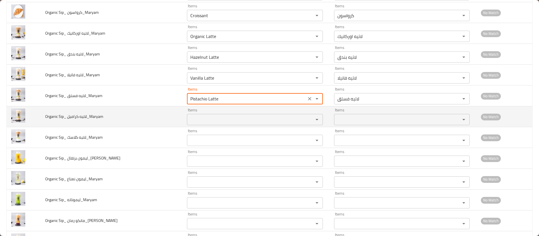
click at [187, 114] on div "Items" at bounding box center [255, 119] width 136 height 11
type فستق_Maryam "Pistachio Latte"
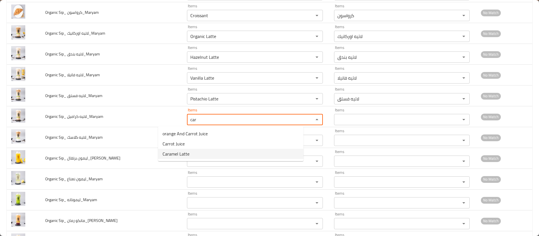
click at [177, 152] on span "Caramel Latte" at bounding box center [176, 153] width 27 height 7
type كراميل_Maryam "Caramel Latte"
type كراميل_Maryam-ar "لاتيه كراميل"
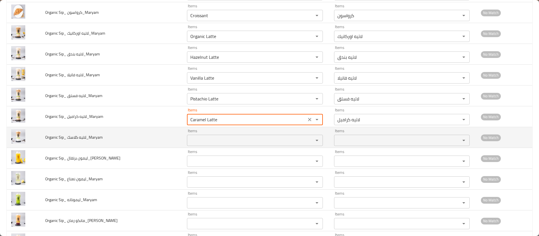
type كراميل_Maryam "Caramel Latte"
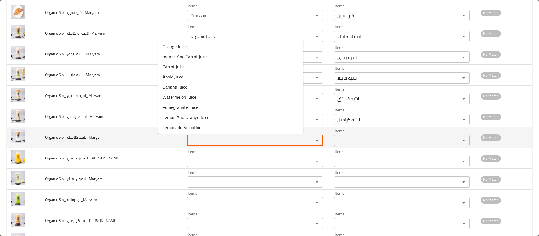
click at [189, 138] on كلاسك_Maryam "Items" at bounding box center [247, 140] width 116 height 8
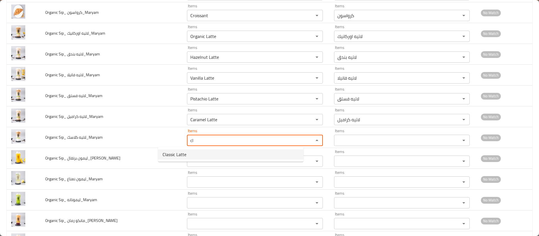
click at [175, 154] on span "Classic Latte" at bounding box center [175, 154] width 24 height 7
type كلاسك_Maryam "Classic Latte"
type كلاسك_Maryam-ar "لاتيه كلاسيك"
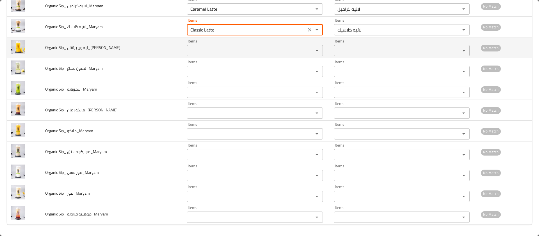
type كلاسك_Maryam "Classic Latte"
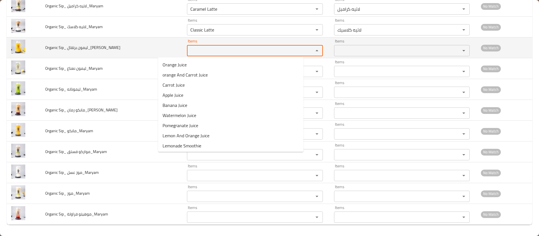
click at [189, 50] on برتقال_Maryam "Items" at bounding box center [247, 51] width 116 height 8
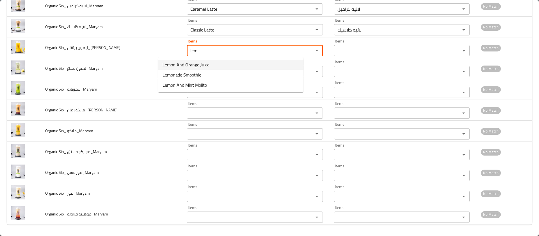
click at [183, 65] on span "Lemon And Orange Juice" at bounding box center [186, 64] width 47 height 7
type برتقال_Maryam "Lemon And Orange Juice"
type برتقال_Maryam-ar "عصير ليمون و برتقال"
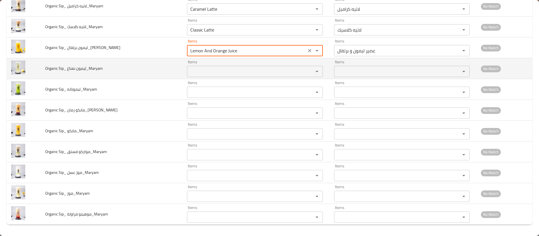
type برتقال_Maryam "Lemon And Orange Juice"
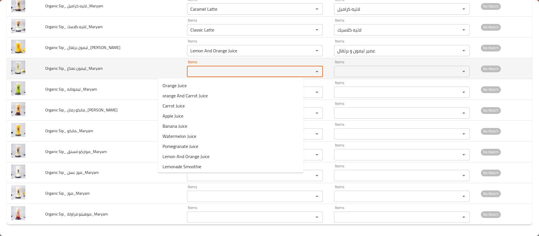
click at [189, 71] on نعناع_Maryam "Items" at bounding box center [247, 71] width 116 height 8
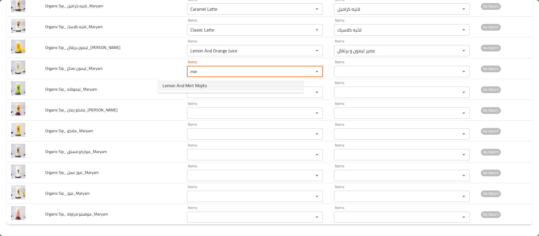
click at [185, 82] on span "Lemon And Mint Mojito" at bounding box center [185, 85] width 44 height 7
type نعناع_Maryam "Lemon And Mint Mojito"
type نعناع_Maryam-ar "موهيتو ليمون و نعناع"
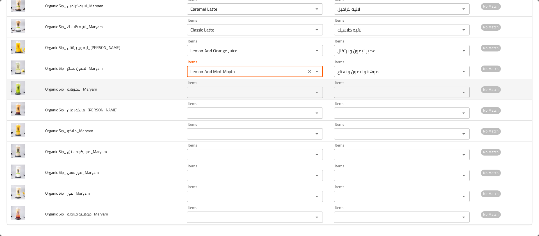
type نعناع_Maryam "Lemon And Mint Mojito"
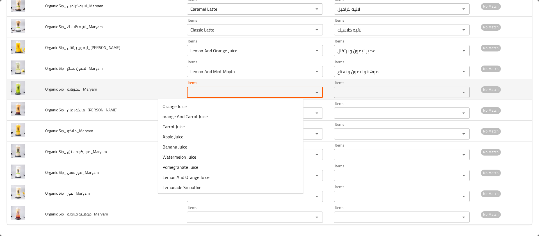
click at [189, 90] on ليموناته_Maryam "Items" at bounding box center [247, 92] width 116 height 8
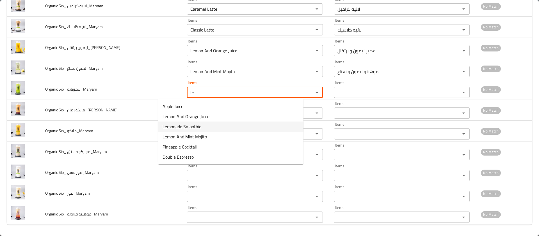
click at [177, 125] on span "Lemonade Smoothie" at bounding box center [182, 126] width 39 height 7
type ليموناته_Maryam "Lemonade Smoothie"
type ليموناته_Maryam-ar "سموذي ليموناته"
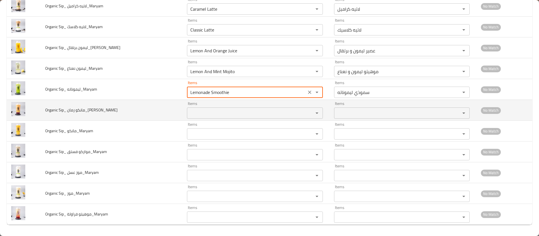
type ليموناته_Maryam "Lemonade Smoothie"
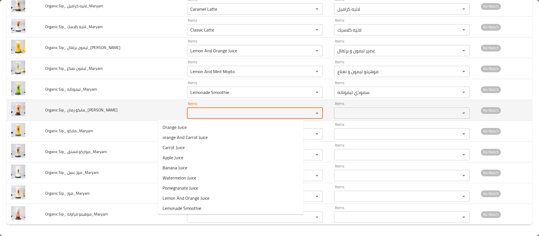
click at [189, 111] on رمان_Maryam "Items" at bounding box center [247, 113] width 116 height 8
type رمان_Maryam "o"
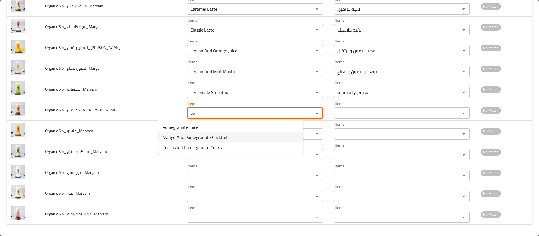
click at [191, 138] on span "Mango And Pomegranate Cocktail" at bounding box center [195, 137] width 64 height 7
type رمان_Maryam "Mango And Pomegranate Cocktail"
type رمان_Maryam-ar "كوكتيل مانجو و رمان"
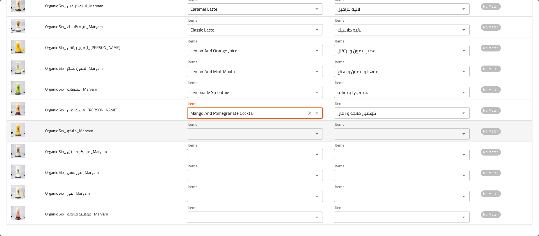
type رمان_Maryam "Mango And Pomegranate Cocktail"
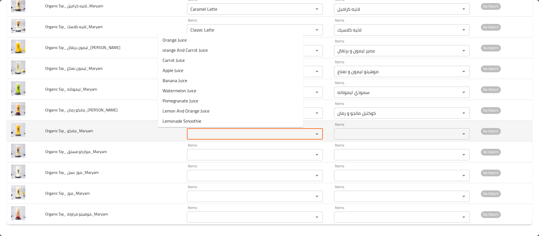
click at [189, 134] on مانكو_Maryam "Items" at bounding box center [247, 134] width 116 height 8
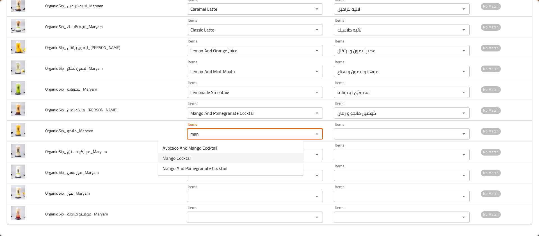
click at [182, 158] on span "Mango Cocktail" at bounding box center [177, 157] width 29 height 7
type مانكو_Maryam "Mango Cocktail"
type مانكو_Maryam-ar "كوكتيل مانجو"
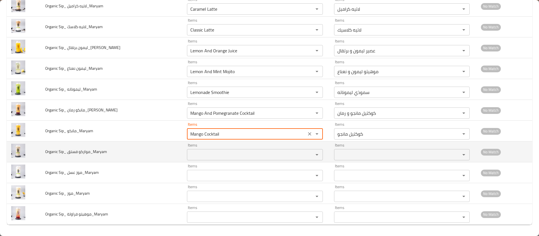
type مانكو_Maryam "Mango Cocktail"
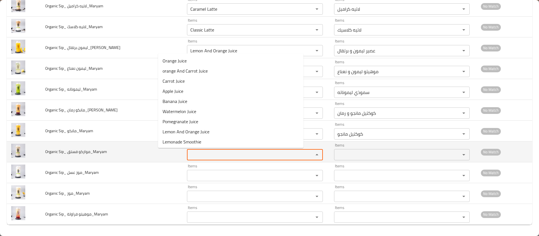
click at [189, 152] on فستق_Maryam "Items" at bounding box center [247, 154] width 116 height 8
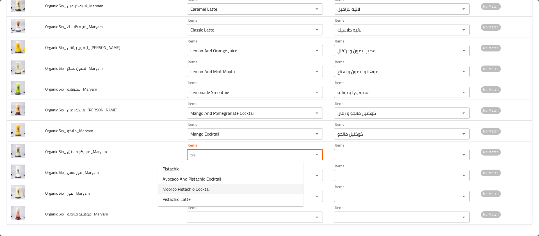
click at [189, 190] on span "Moorco Pistachio Cocktail" at bounding box center [187, 188] width 48 height 7
type فستق_Maryam "Moorco Pistachio Cocktail"
type فستق_Maryam-ar "كوكتيل مواركو فستق"
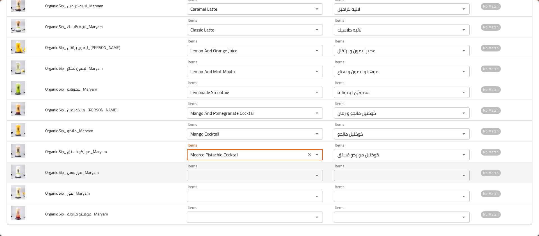
type فستق_Maryam "Moorco Pistachio Cocktail"
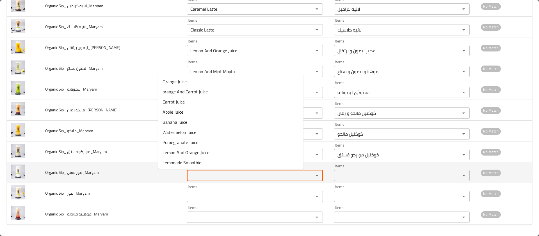
click at [189, 172] on عسل_Maryam "Items" at bounding box center [247, 175] width 116 height 8
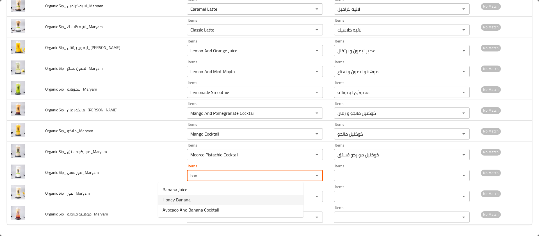
click at [179, 197] on span "Honey Banana" at bounding box center [177, 199] width 28 height 7
type عسل_Maryam "Honey Banana"
type عسل_Maryam-ar "موز بالعسل"
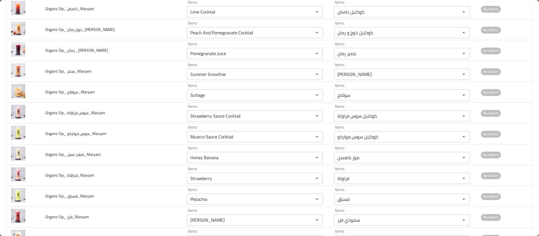
scroll to position [543, 0]
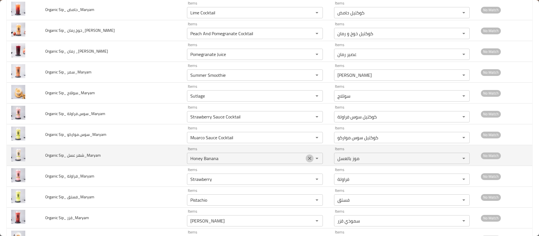
click at [308, 159] on icon "Clear" at bounding box center [309, 157] width 3 height 3
type عسل_Maryam "Honey Banana"
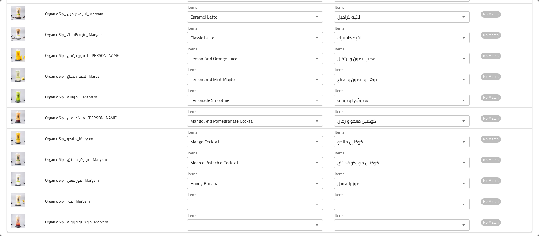
scroll to position [921, 0]
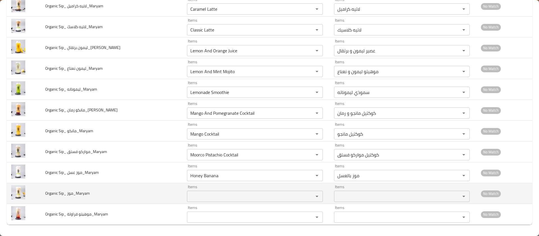
click at [189, 197] on موز_Maryam "Items" at bounding box center [247, 196] width 116 height 8
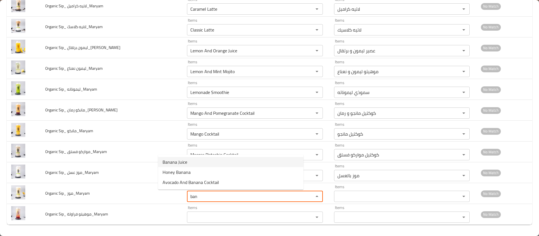
click at [185, 163] on span "Banana Juice" at bounding box center [175, 161] width 25 height 7
type موز_Maryam "Banana Juice"
type موز_Maryam-ar "عصير موز"
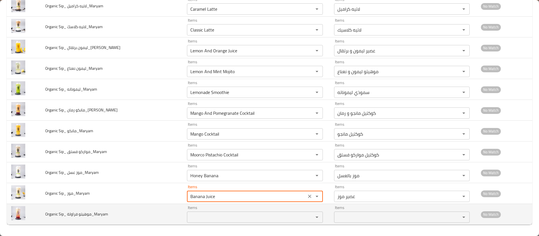
type موز_Maryam "Banana Juice"
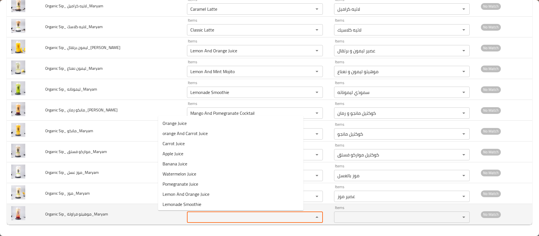
click at [189, 216] on فراولة_Maryam "Items" at bounding box center [247, 217] width 116 height 8
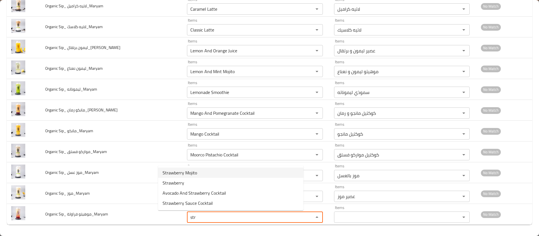
click at [188, 172] on span "Strawberry Mojito" at bounding box center [180, 172] width 35 height 7
type فراولة_Maryam "Strawberry Mojito"
type فراولة_Maryam-ar "موهيتو فراولة"
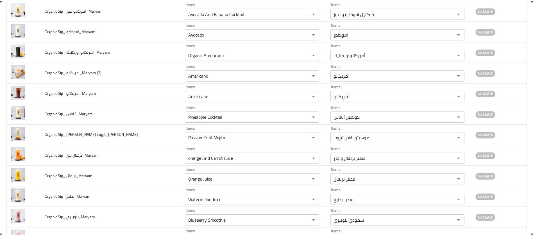
scroll to position [0, 0]
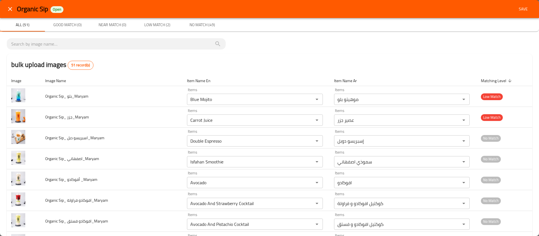
type فراولة_Maryam "Strawberry Mojito"
click at [520, 6] on span "Save" at bounding box center [523, 9] width 13 height 7
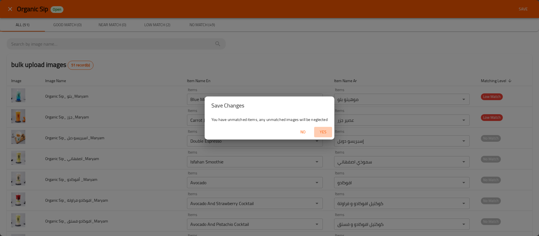
click at [323, 132] on span "Yes" at bounding box center [322, 131] width 13 height 7
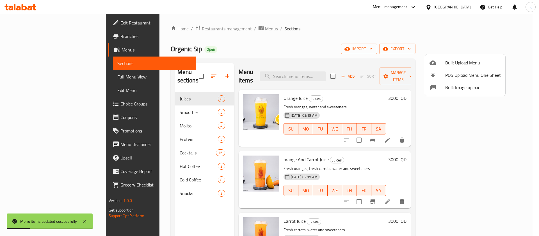
click at [65, 77] on div at bounding box center [269, 118] width 539 height 236
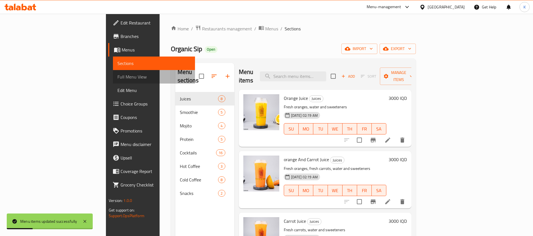
click at [117, 77] on span "Full Menu View" at bounding box center [153, 76] width 73 height 7
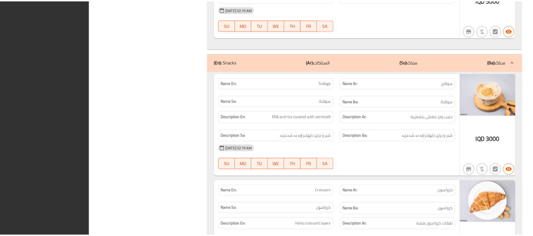
scroll to position [5609, 0]
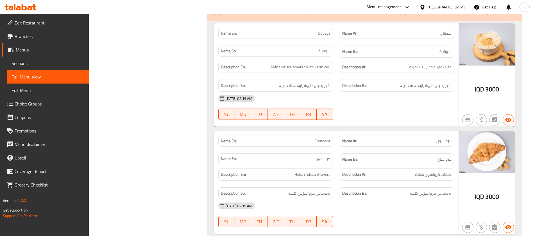
click at [20, 8] on icon at bounding box center [18, 8] width 5 height 5
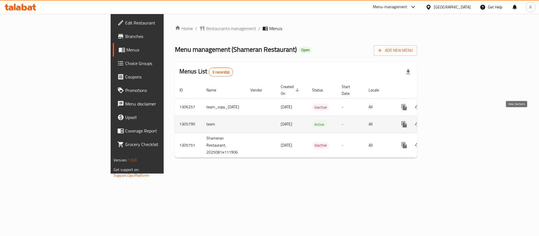
click at [447, 122] on icon "enhanced table" at bounding box center [444, 124] width 5 height 5
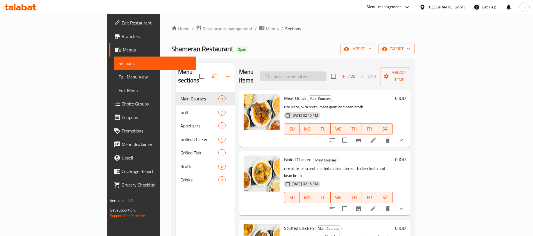
click at [322, 72] on input "search" at bounding box center [293, 76] width 66 height 10
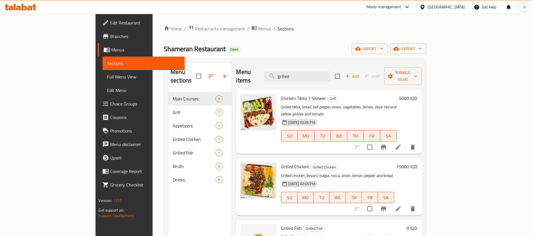
scroll to position [79, 0]
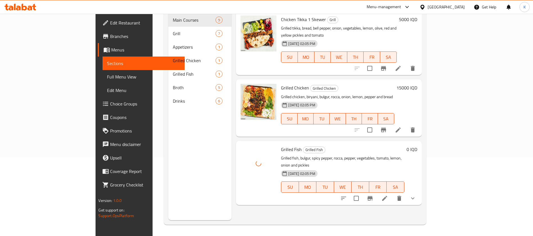
click at [239, 188] on div "Menu items grilled Add Sort Manage items Chicken Tikka 1 Skewer Grill Grilled t…" at bounding box center [326, 102] width 190 height 236
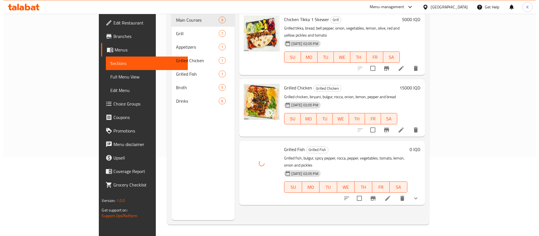
scroll to position [0, 0]
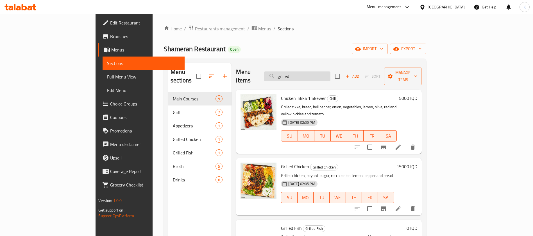
click at [328, 71] on input "grilled" at bounding box center [297, 76] width 66 height 10
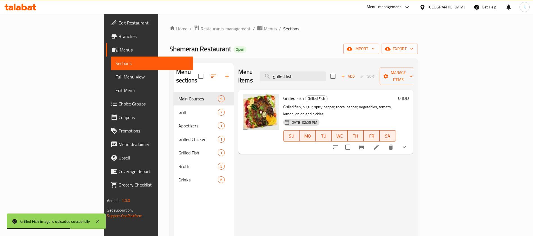
type input "grilled fish"
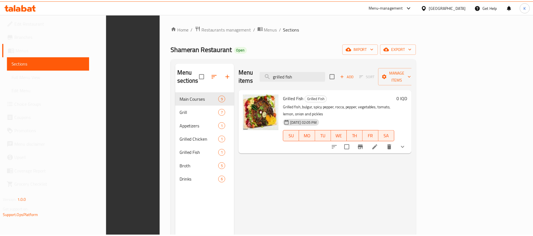
scroll to position [79, 0]
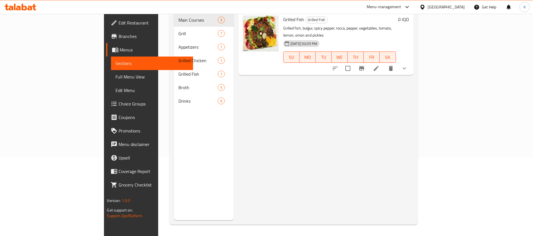
click at [427, 5] on div at bounding box center [423, 7] width 8 height 6
